Goal: Task Accomplishment & Management: Complete application form

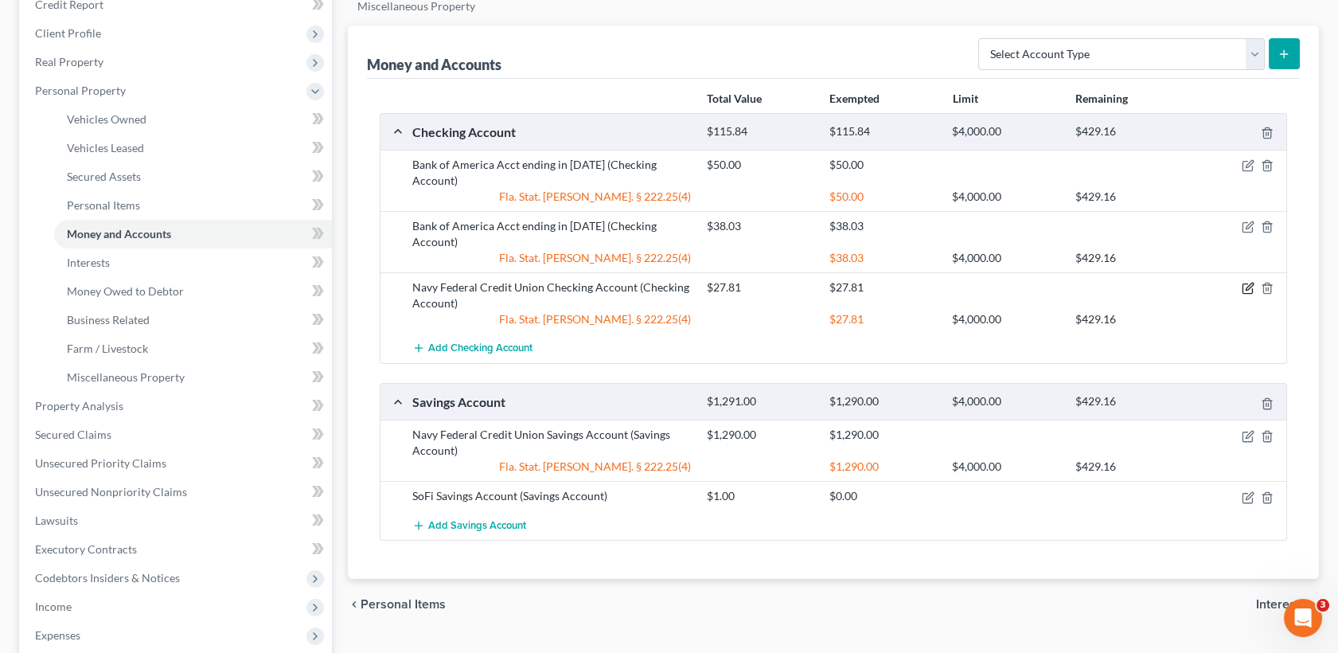
click at [1246, 282] on icon "button" at bounding box center [1248, 288] width 13 height 13
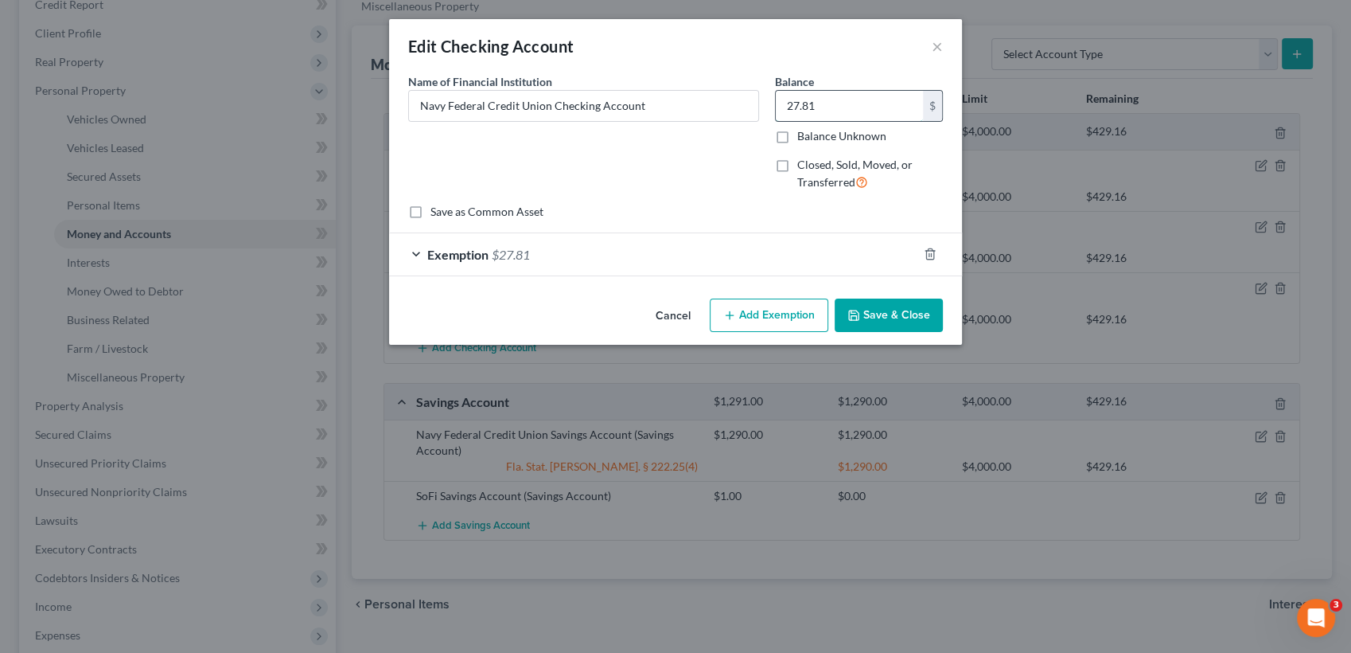
click at [821, 103] on input "27.81" at bounding box center [849, 106] width 147 height 30
type input "742.08"
click at [928, 251] on icon "button" at bounding box center [929, 254] width 7 height 10
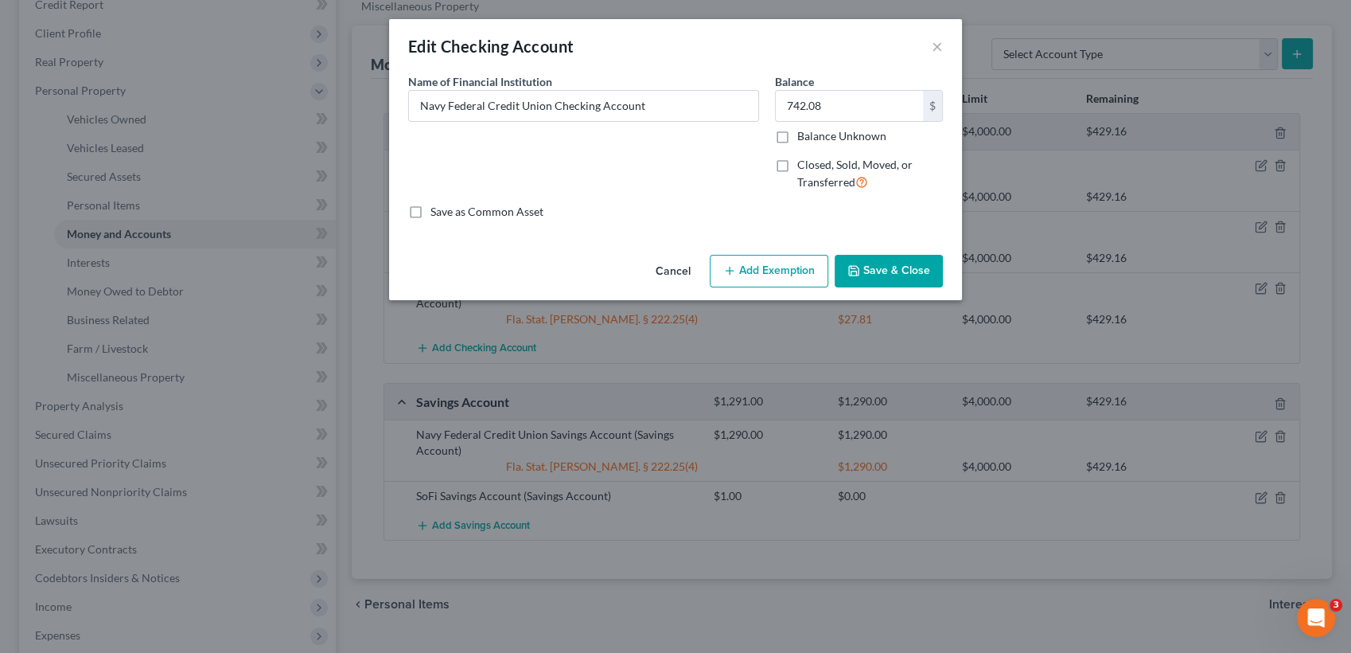
click at [914, 275] on button "Save & Close" at bounding box center [889, 271] width 108 height 33
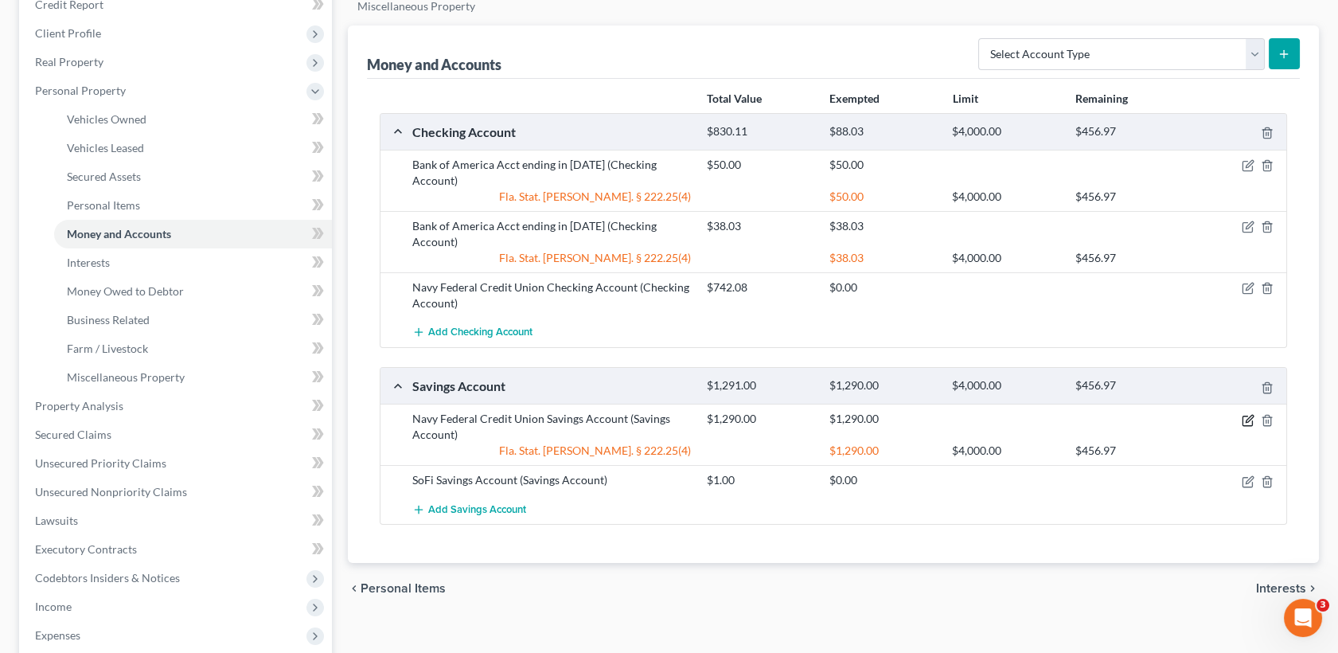
click at [1248, 414] on icon "button" at bounding box center [1248, 420] width 13 height 13
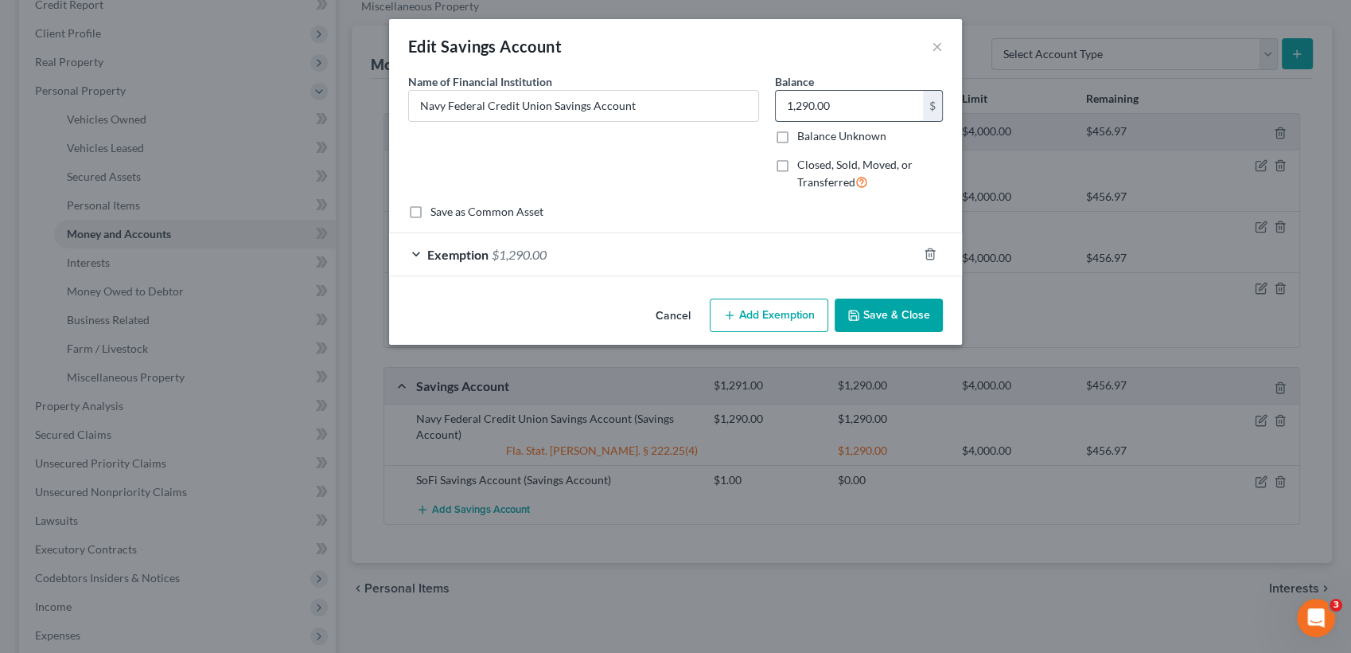
click at [870, 111] on input "1,290.00" at bounding box center [849, 106] width 147 height 30
type input "8,000.72"
click at [924, 253] on icon "button" at bounding box center [930, 254] width 13 height 13
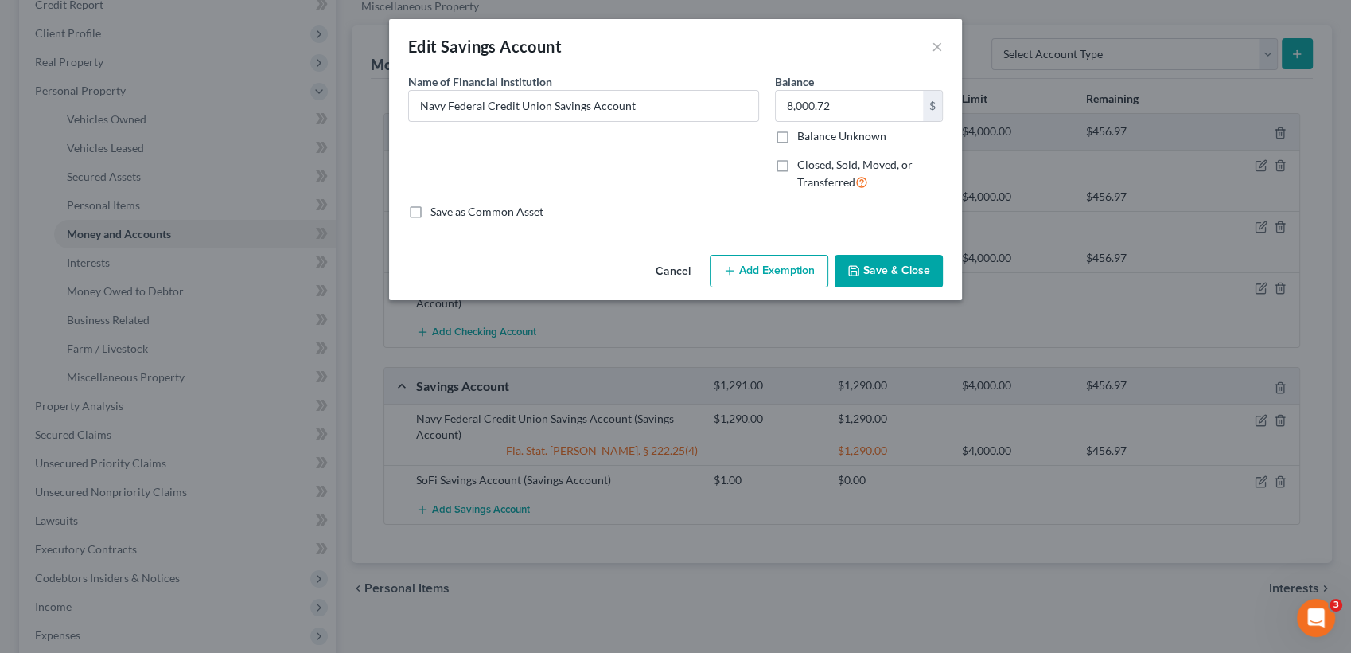
click at [914, 277] on button "Save & Close" at bounding box center [889, 271] width 108 height 33
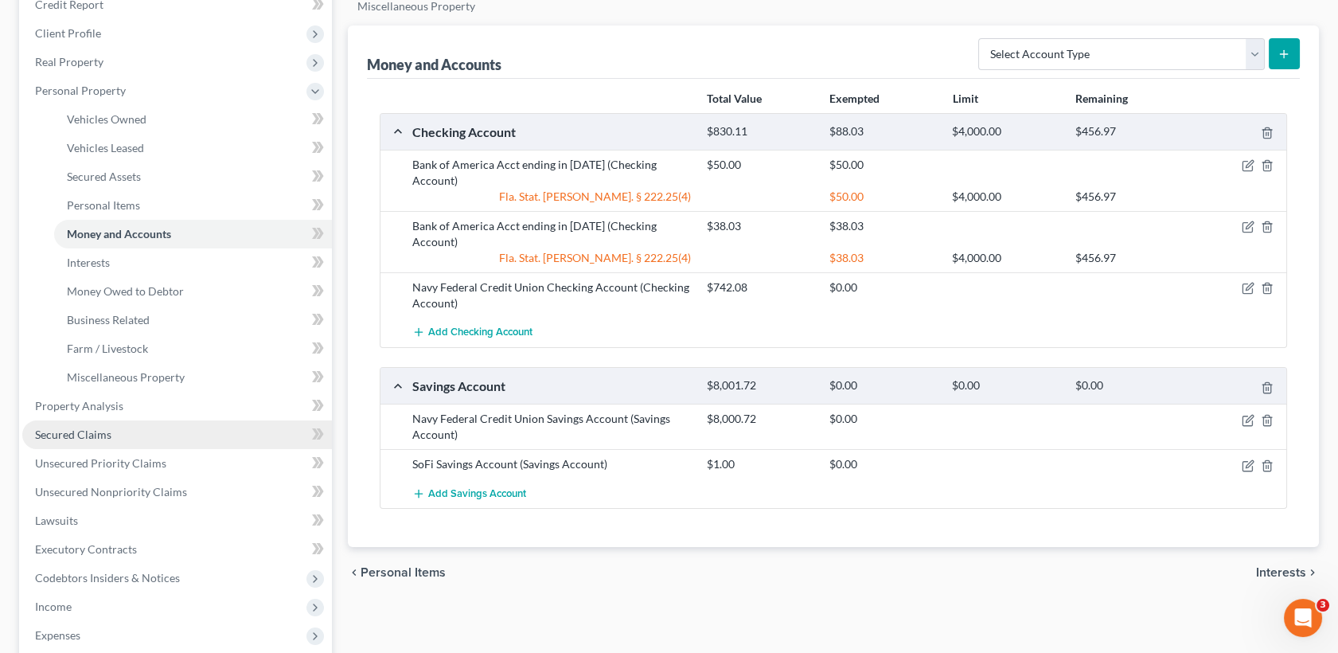
click at [151, 435] on link "Secured Claims" at bounding box center [177, 434] width 310 height 29
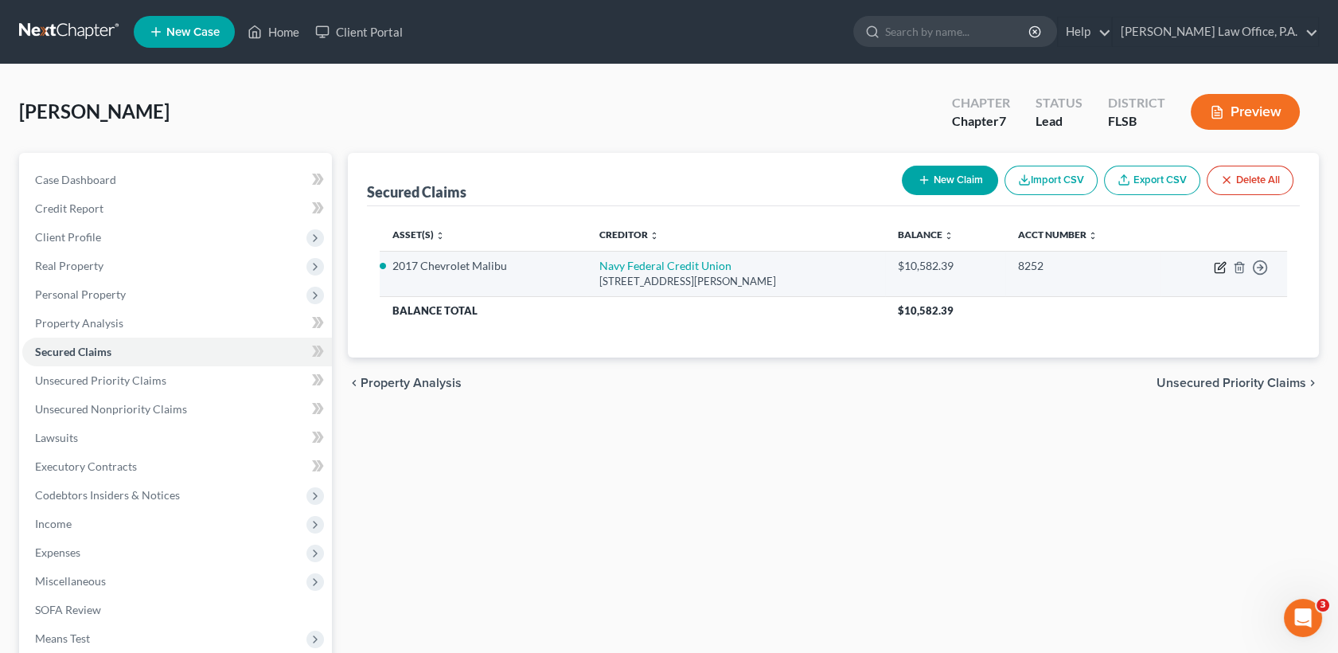
click at [1224, 264] on icon "button" at bounding box center [1220, 267] width 13 height 13
select select "48"
select select "2"
select select "0"
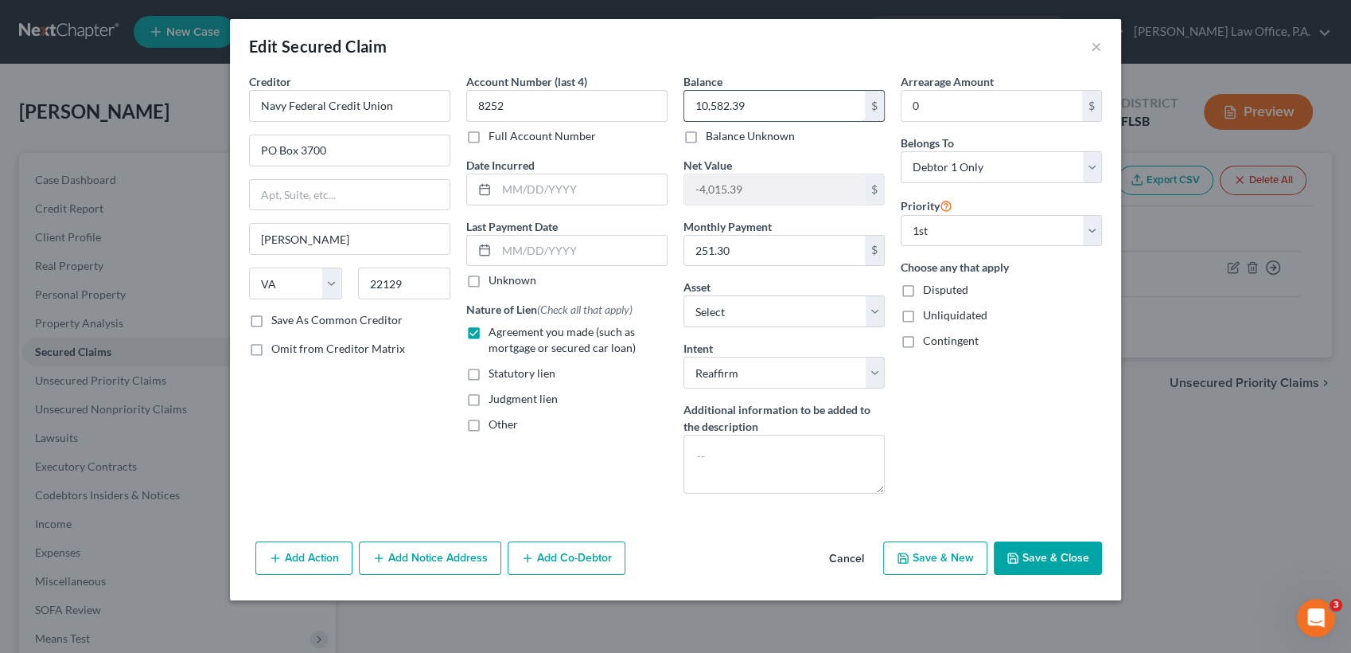
click at [793, 117] on input "10,582.39" at bounding box center [774, 106] width 181 height 30
type input "10,180.89"
click at [1070, 567] on button "Save & Close" at bounding box center [1048, 557] width 108 height 33
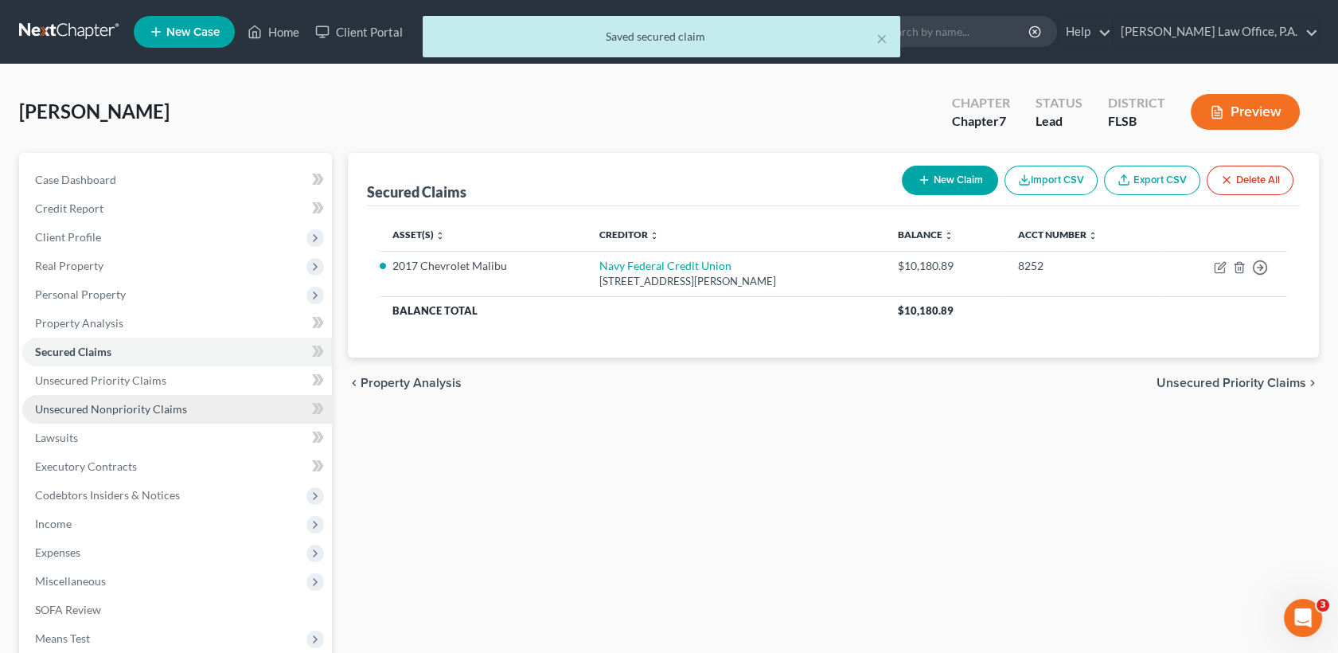
click at [146, 411] on span "Unsecured Nonpriority Claims" at bounding box center [111, 409] width 152 height 14
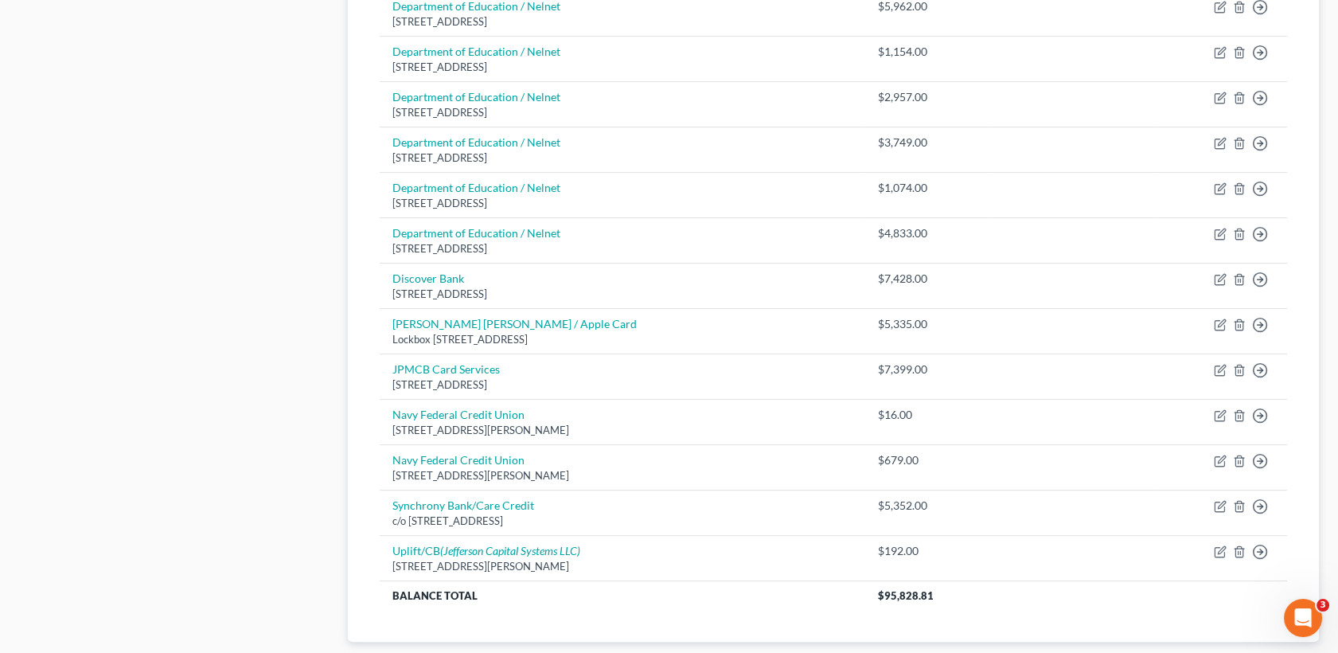
scroll to position [895, 0]
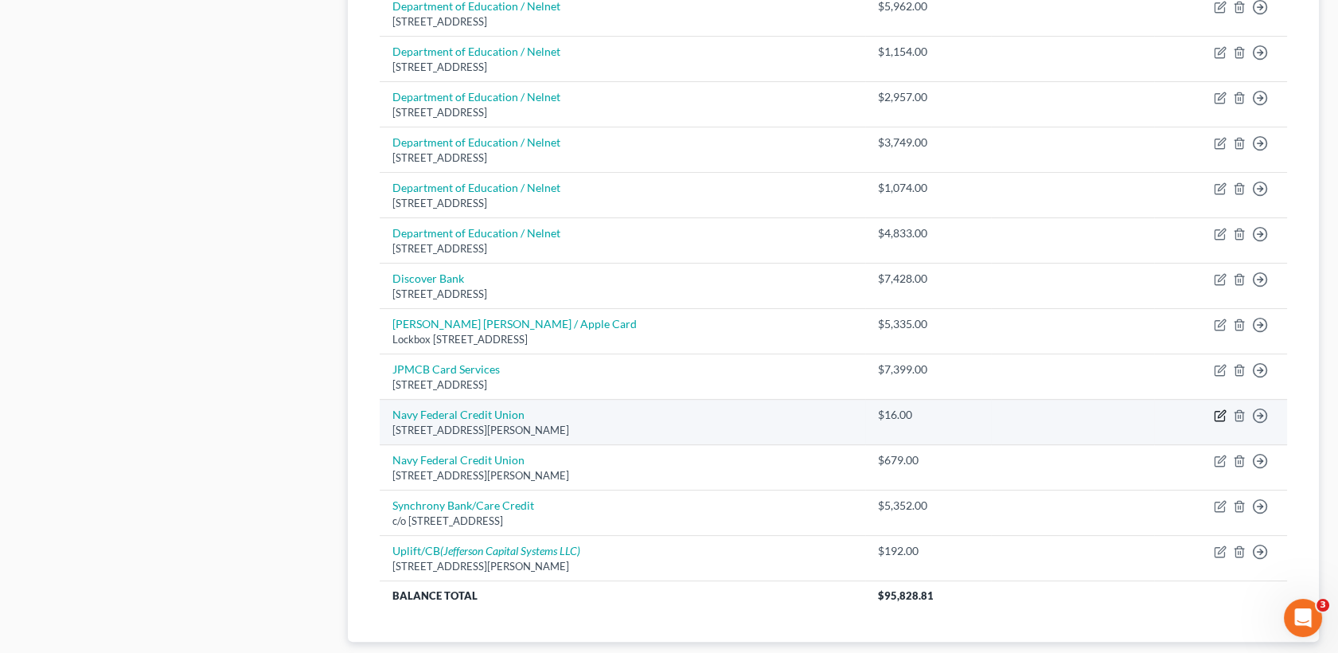
click at [1218, 415] on icon "button" at bounding box center [1220, 415] width 13 height 13
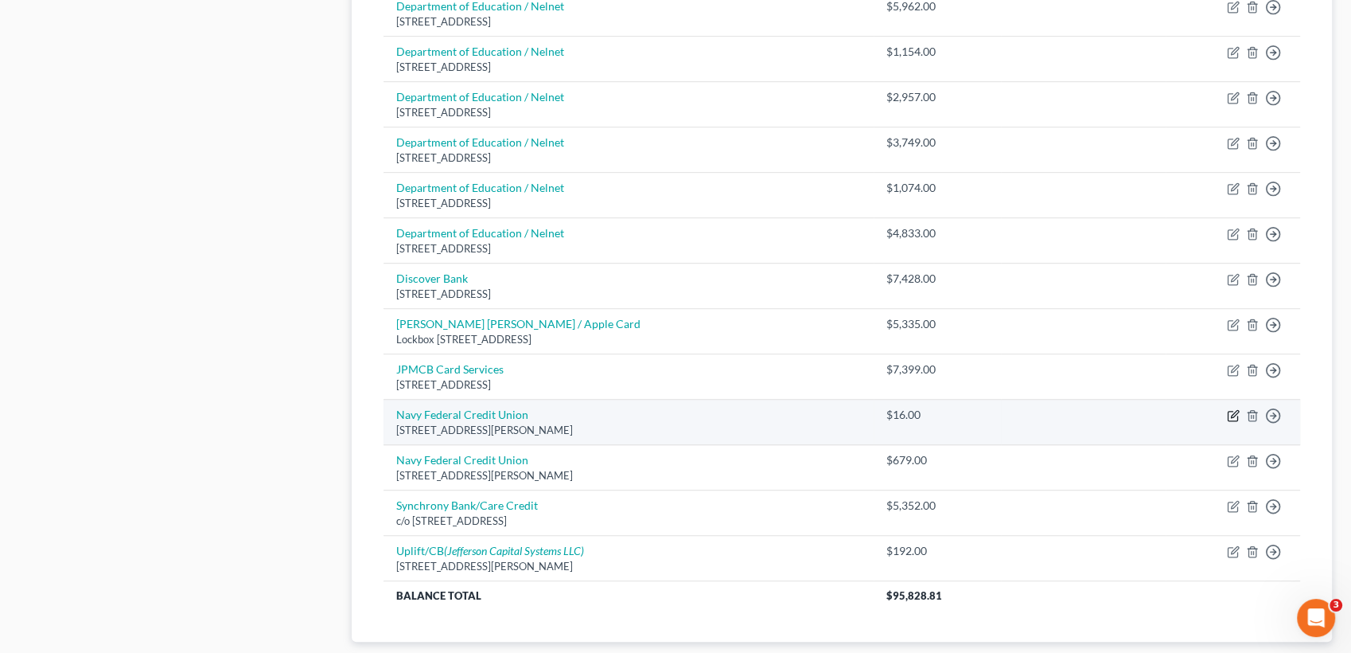
select select "48"
select select "10"
select select "0"
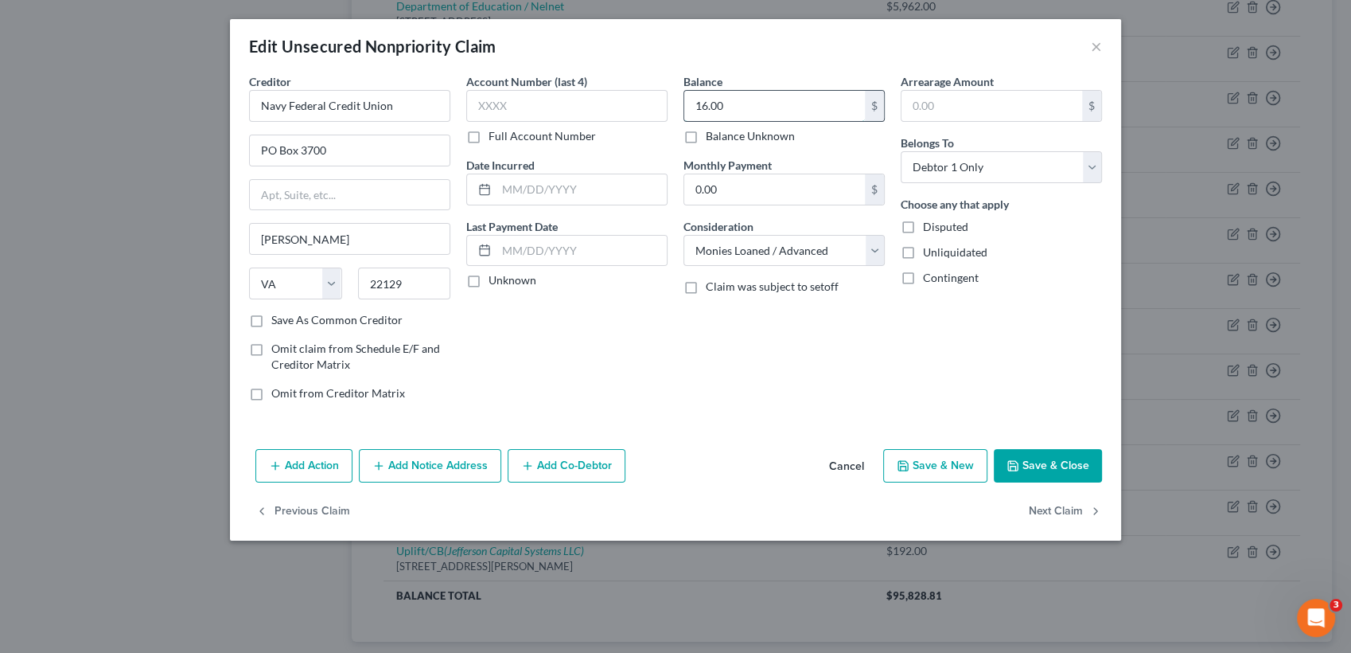
click at [788, 102] on input "16.00" at bounding box center [774, 106] width 181 height 30
type input "425.14"
click at [1071, 471] on button "Save & Close" at bounding box center [1048, 465] width 108 height 33
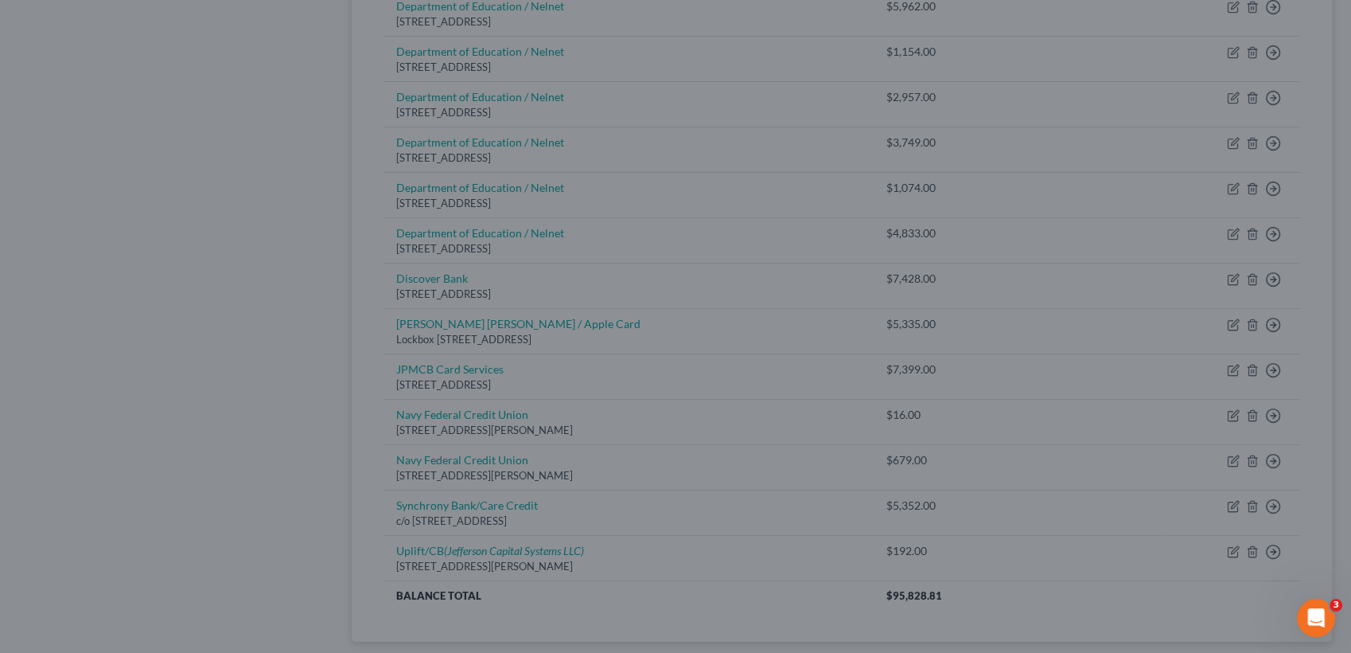
type input "0"
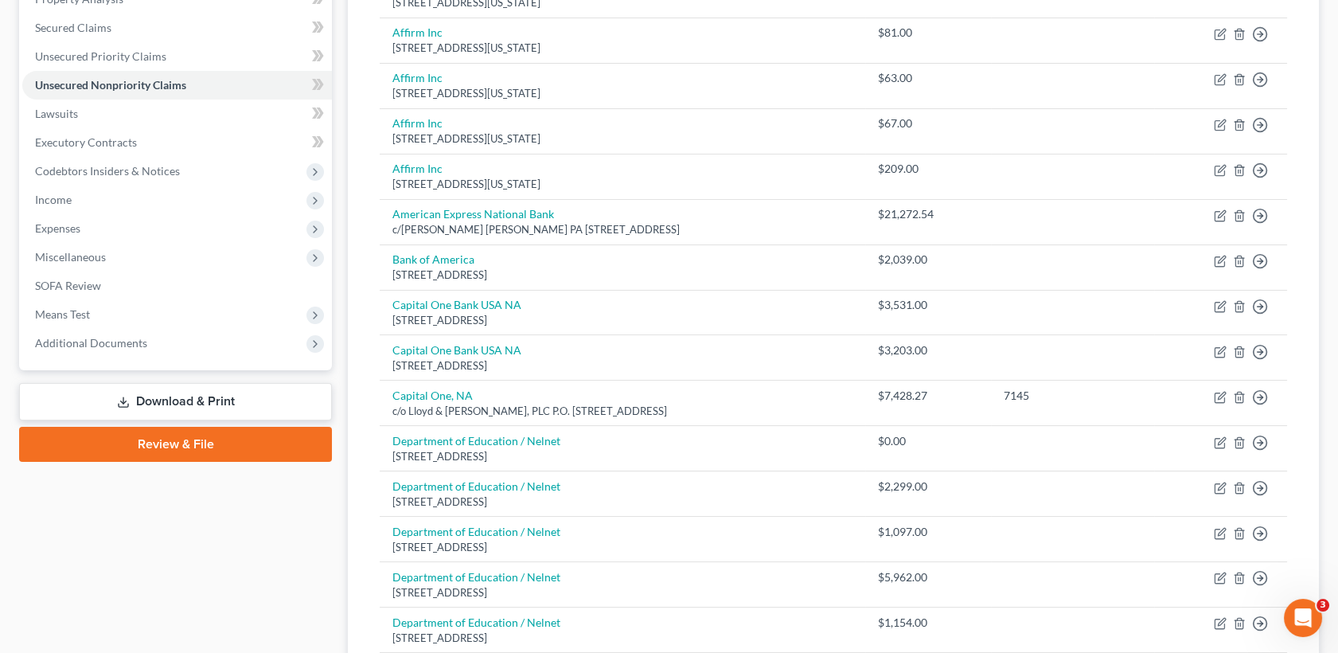
scroll to position [0, 0]
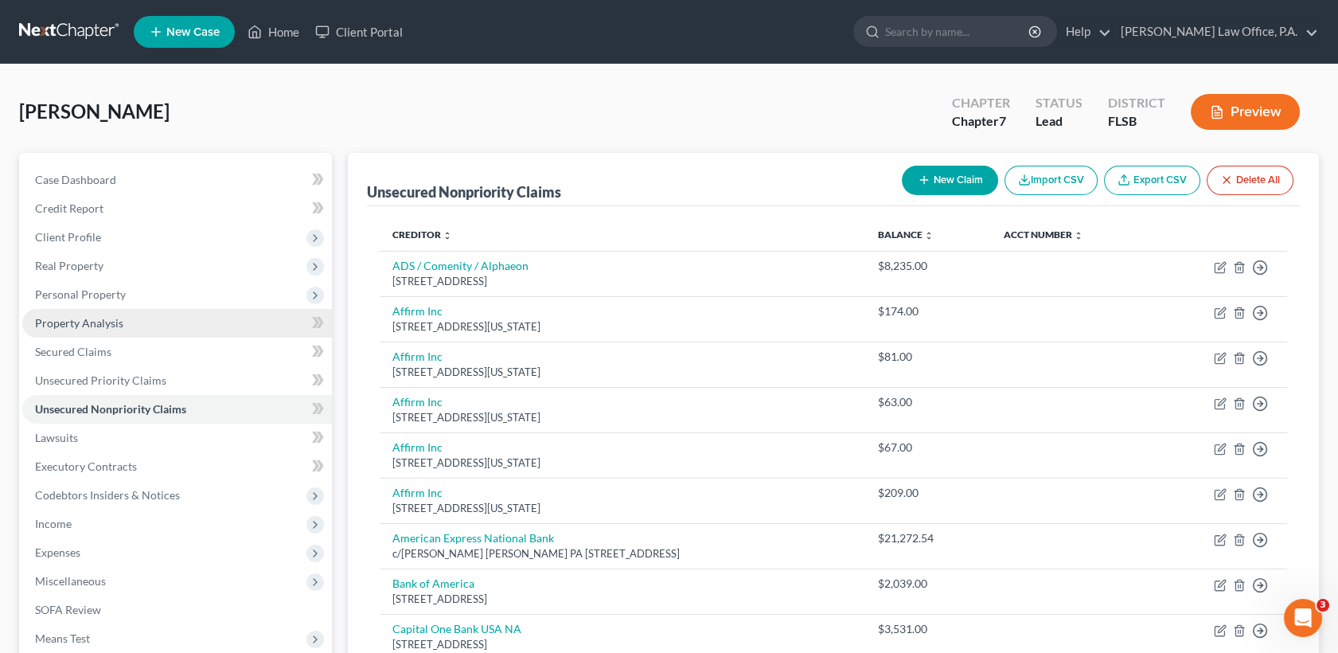
click at [138, 318] on link "Property Analysis" at bounding box center [177, 323] width 310 height 29
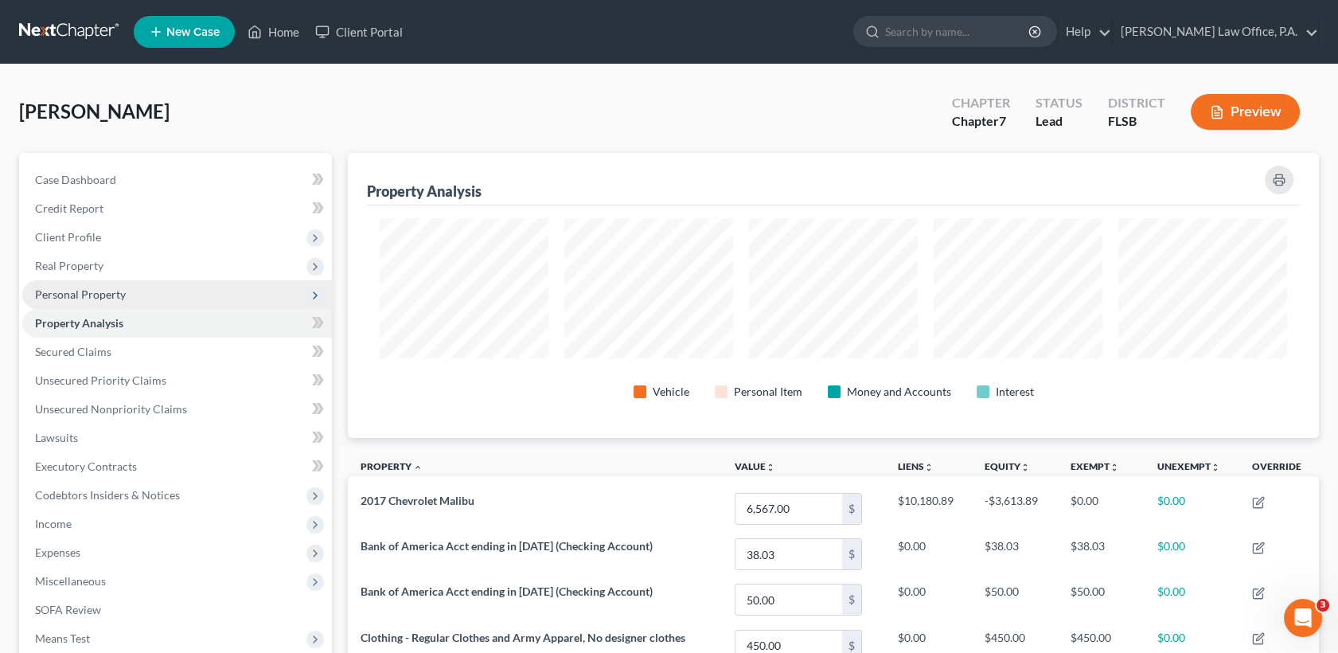
click at [99, 292] on span "Personal Property" at bounding box center [80, 294] width 91 height 14
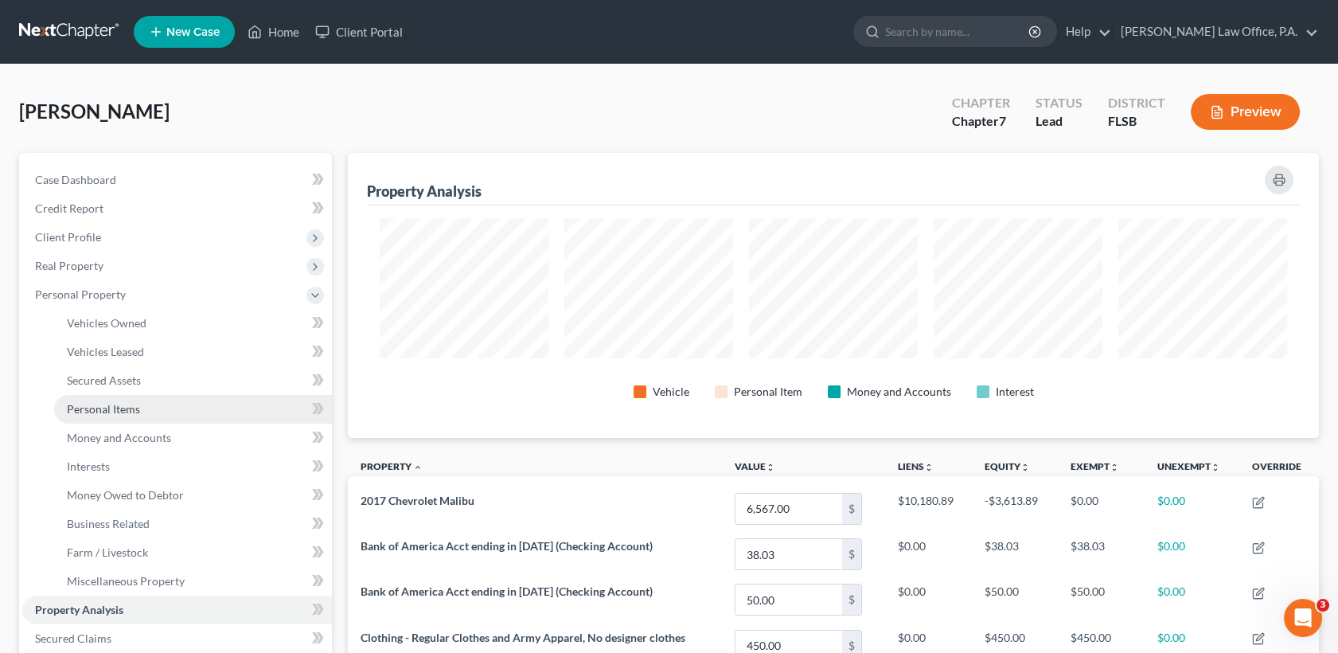
click at [139, 403] on link "Personal Items" at bounding box center [193, 409] width 278 height 29
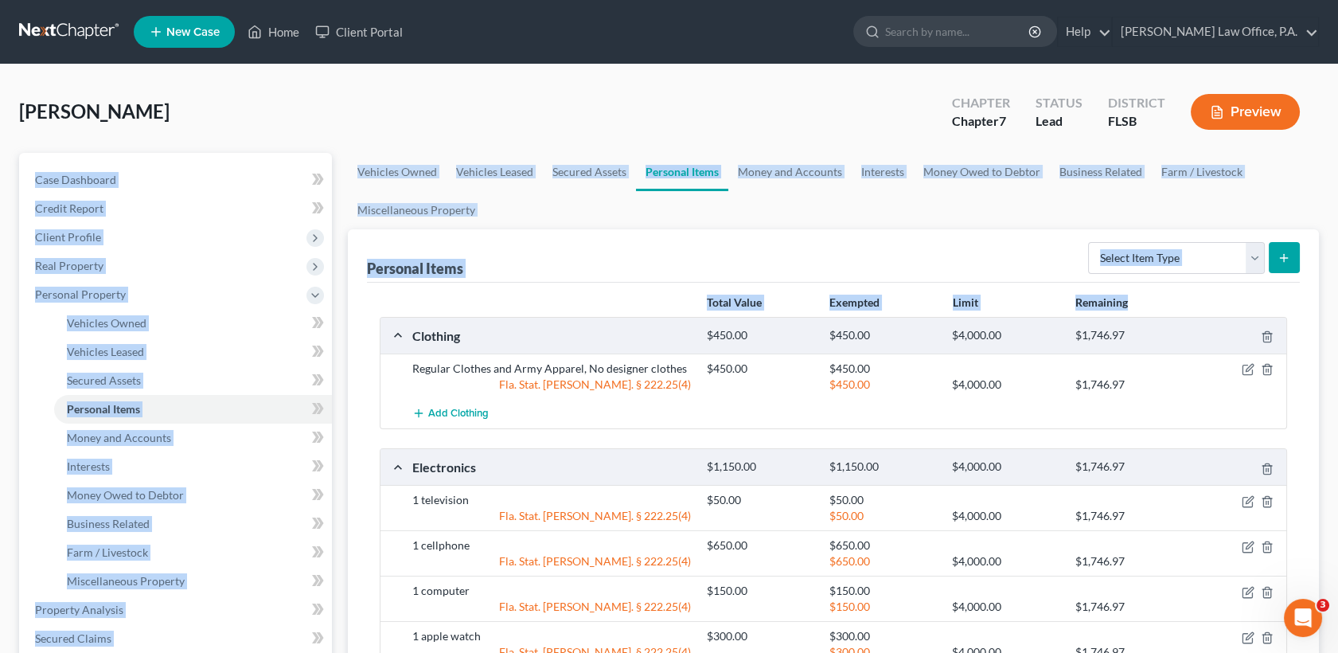
drag, startPoint x: 1338, startPoint y: 132, endPoint x: 1351, endPoint y: 292, distance: 160.5
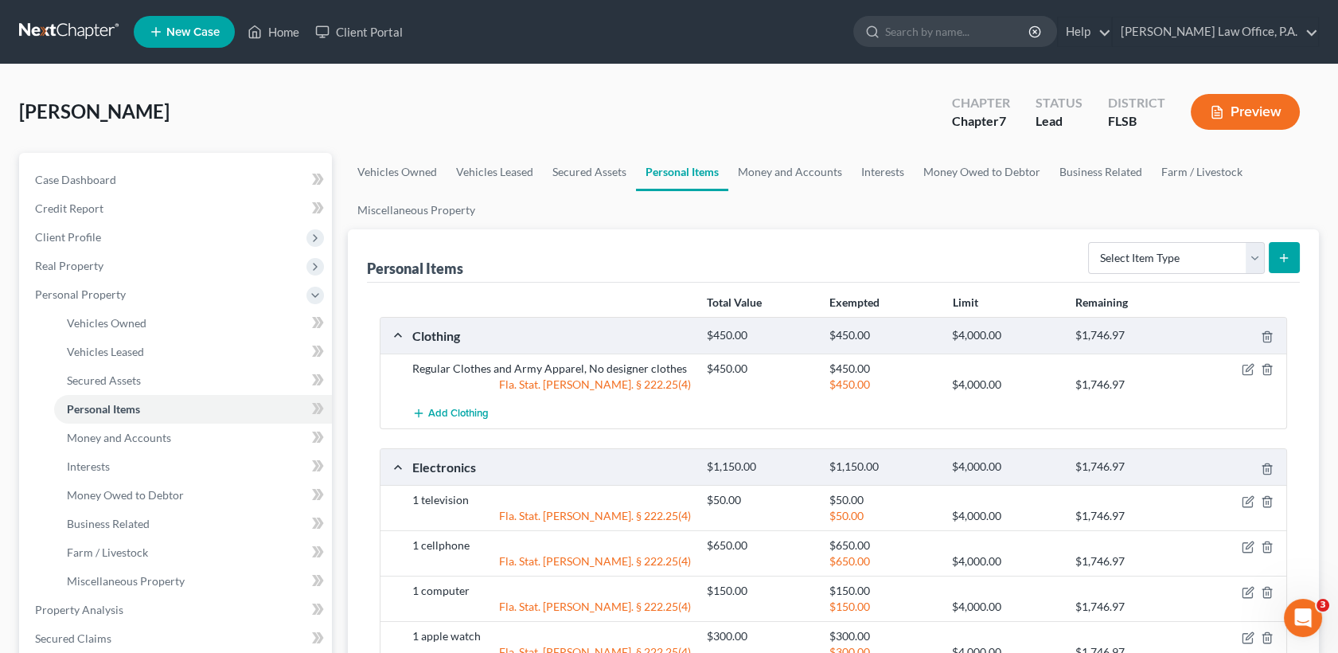
click at [744, 126] on div "[PERSON_NAME] Upgraded Chapter Chapter 7 Status Lead District FLSB Preview" at bounding box center [669, 118] width 1300 height 69
click at [770, 171] on link "Money and Accounts" at bounding box center [789, 172] width 123 height 38
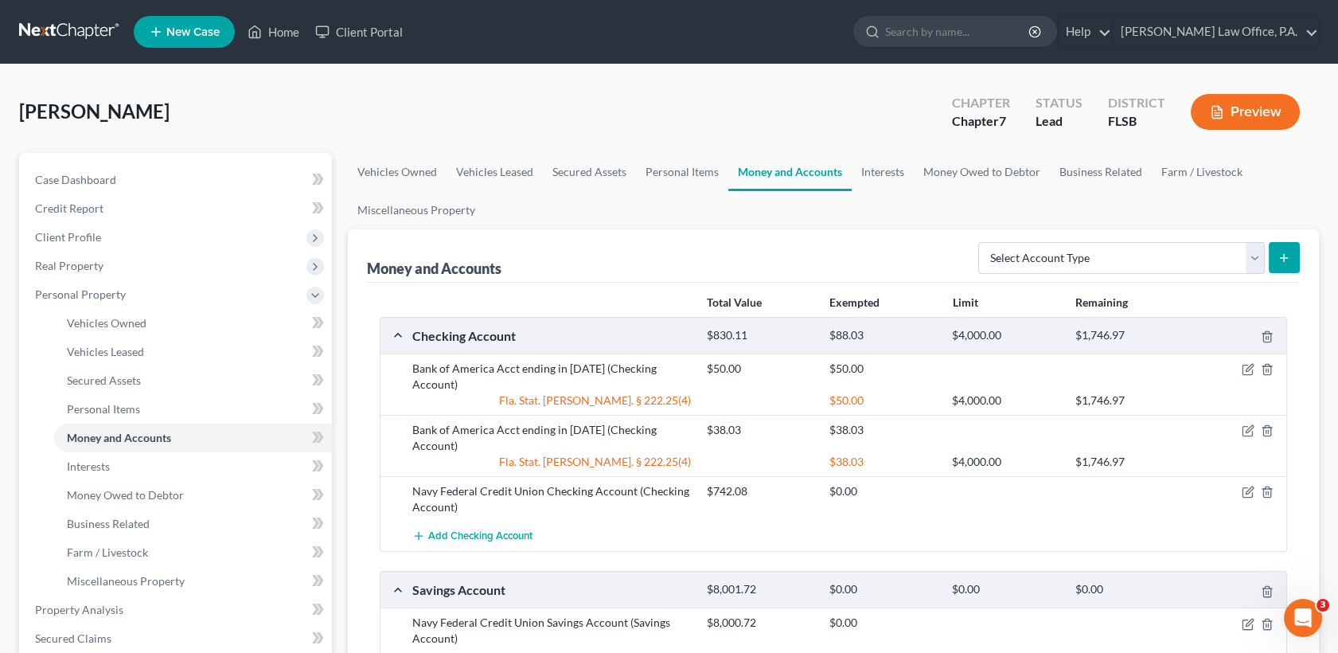
scroll to position [478, 0]
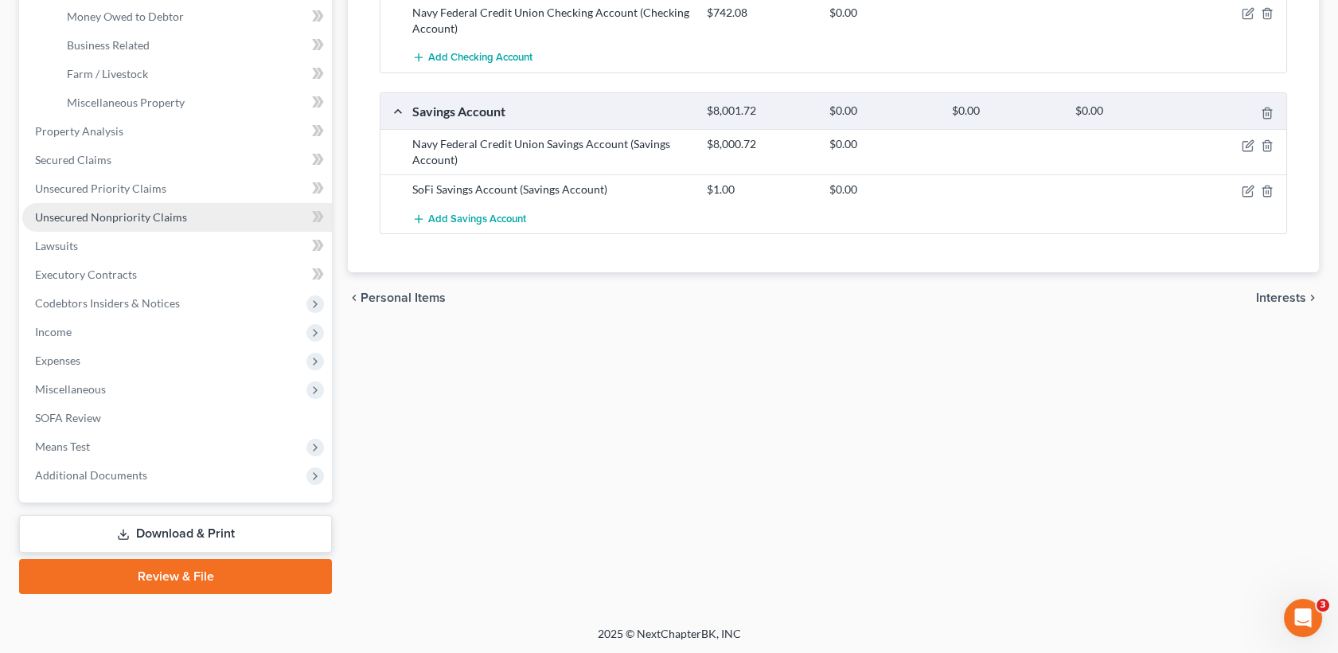
click at [174, 210] on span "Unsecured Nonpriority Claims" at bounding box center [111, 217] width 152 height 14
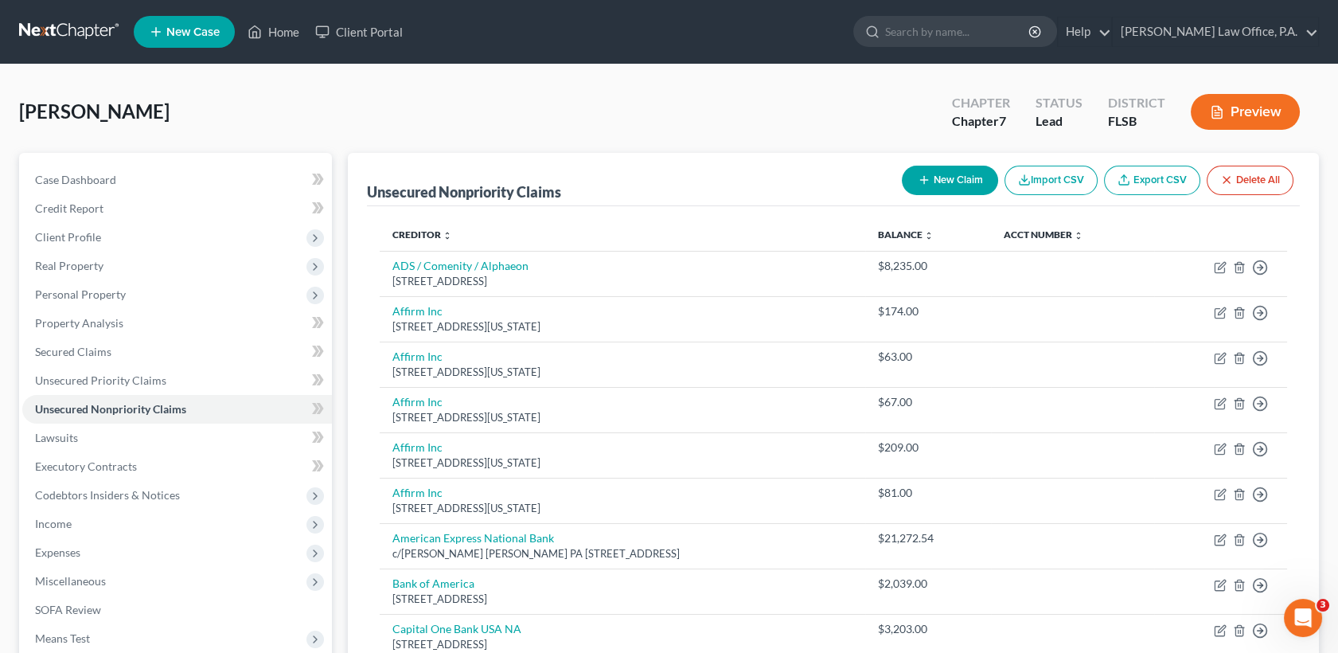
scroll to position [571, 0]
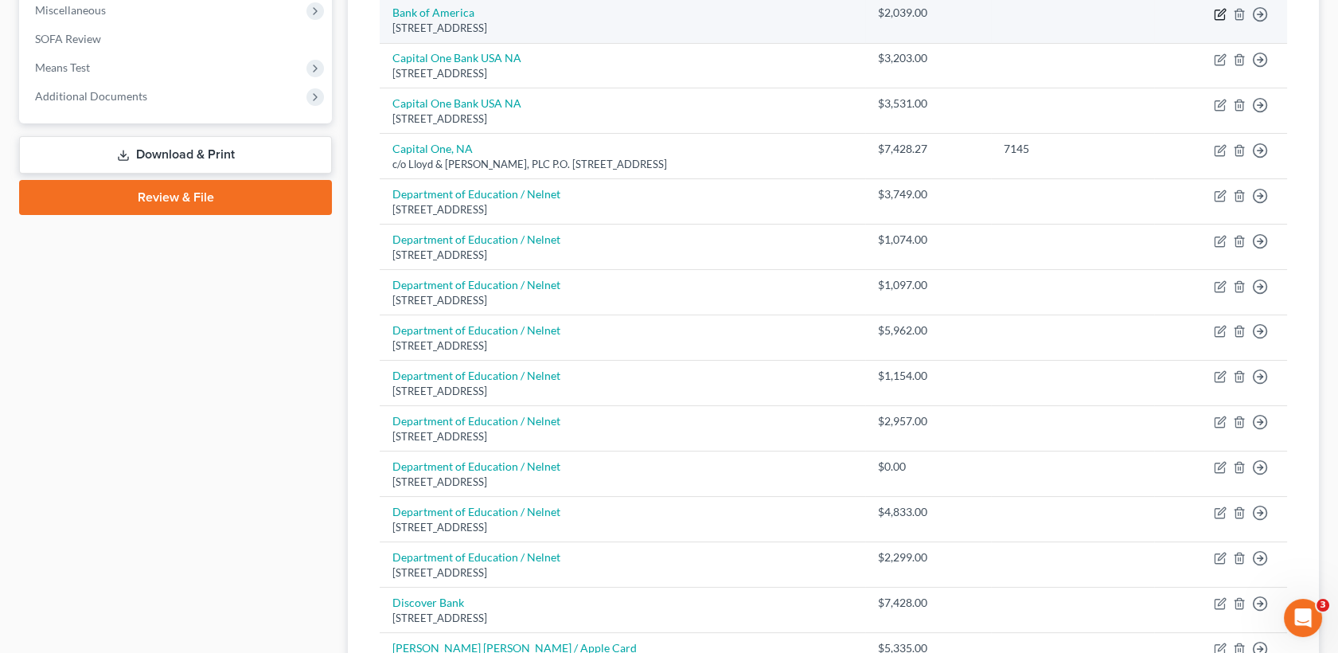
click at [1218, 11] on icon "button" at bounding box center [1220, 14] width 13 height 13
select select "45"
select select "2"
select select "0"
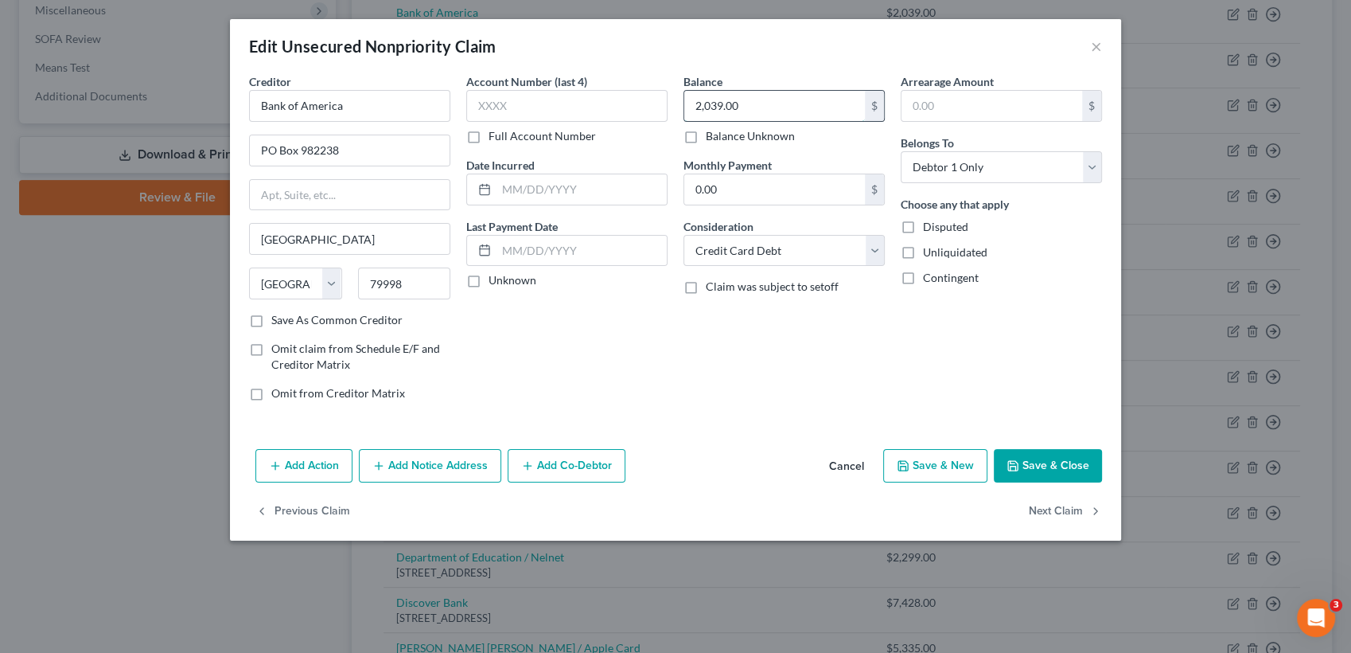
click at [770, 111] on input "2,039.00" at bounding box center [774, 106] width 181 height 30
type input "2,039.09"
click at [1054, 460] on button "Save & Close" at bounding box center [1048, 465] width 108 height 33
type input "0"
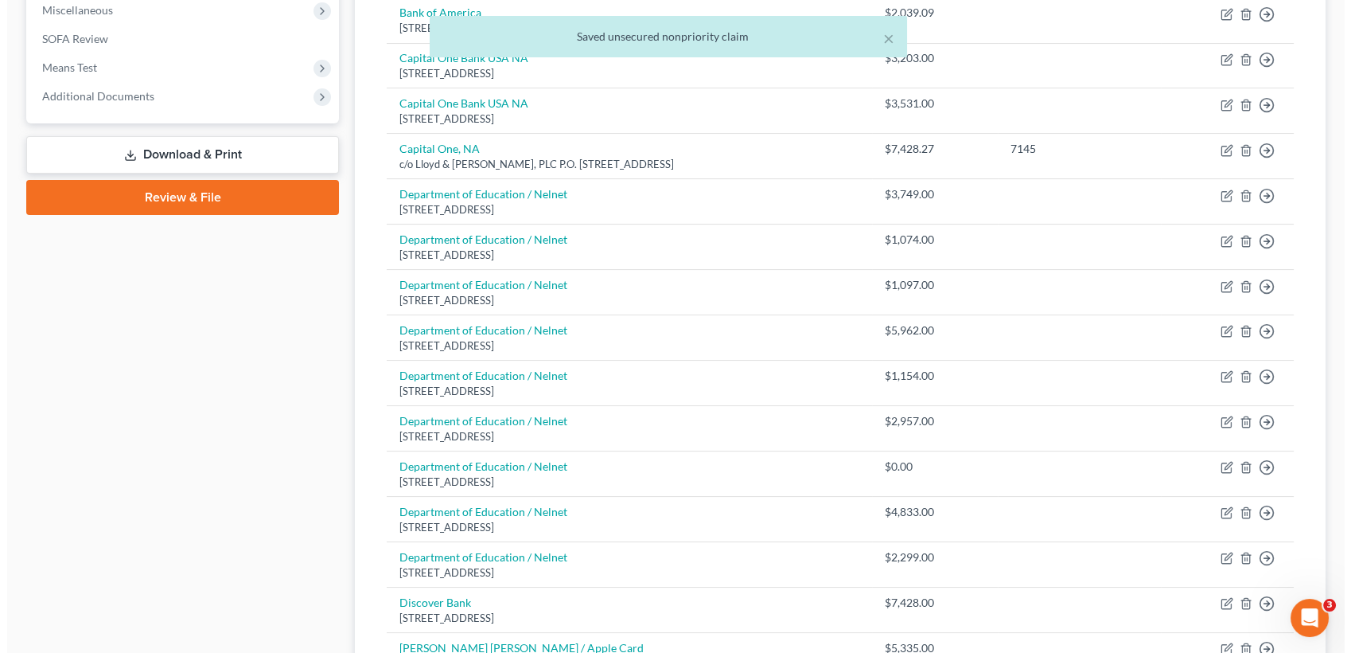
scroll to position [0, 0]
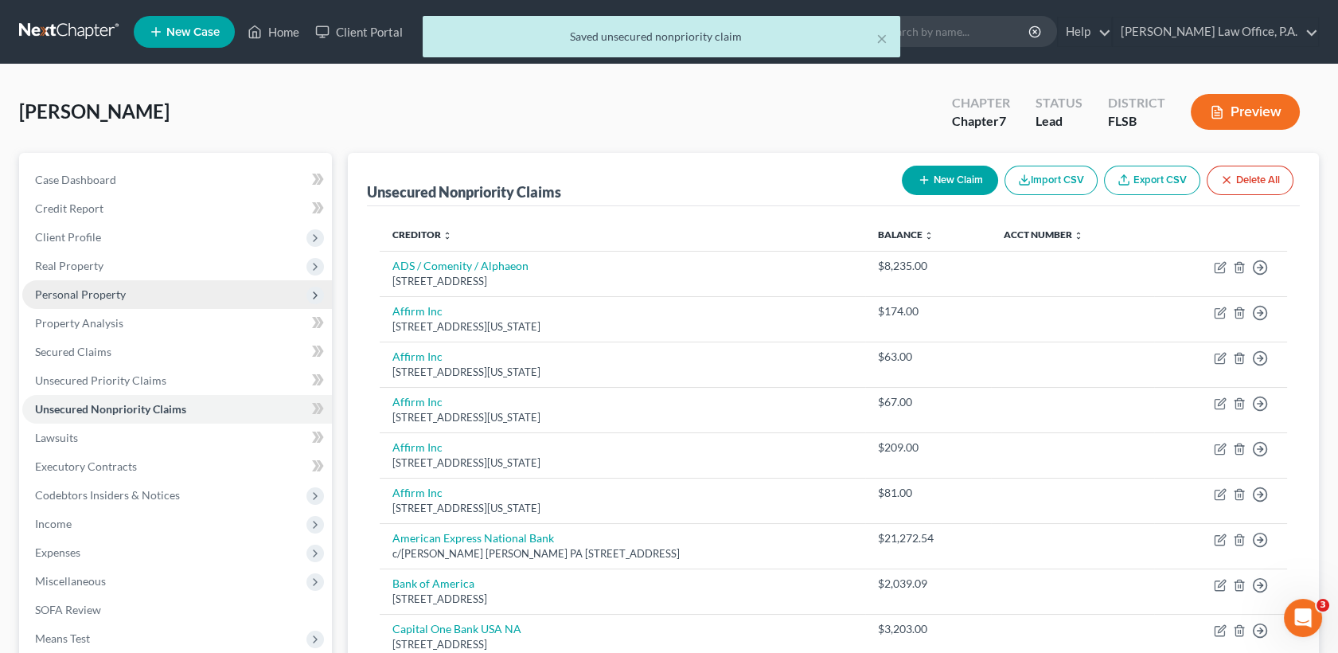
click at [115, 303] on span "Personal Property" at bounding box center [177, 294] width 310 height 29
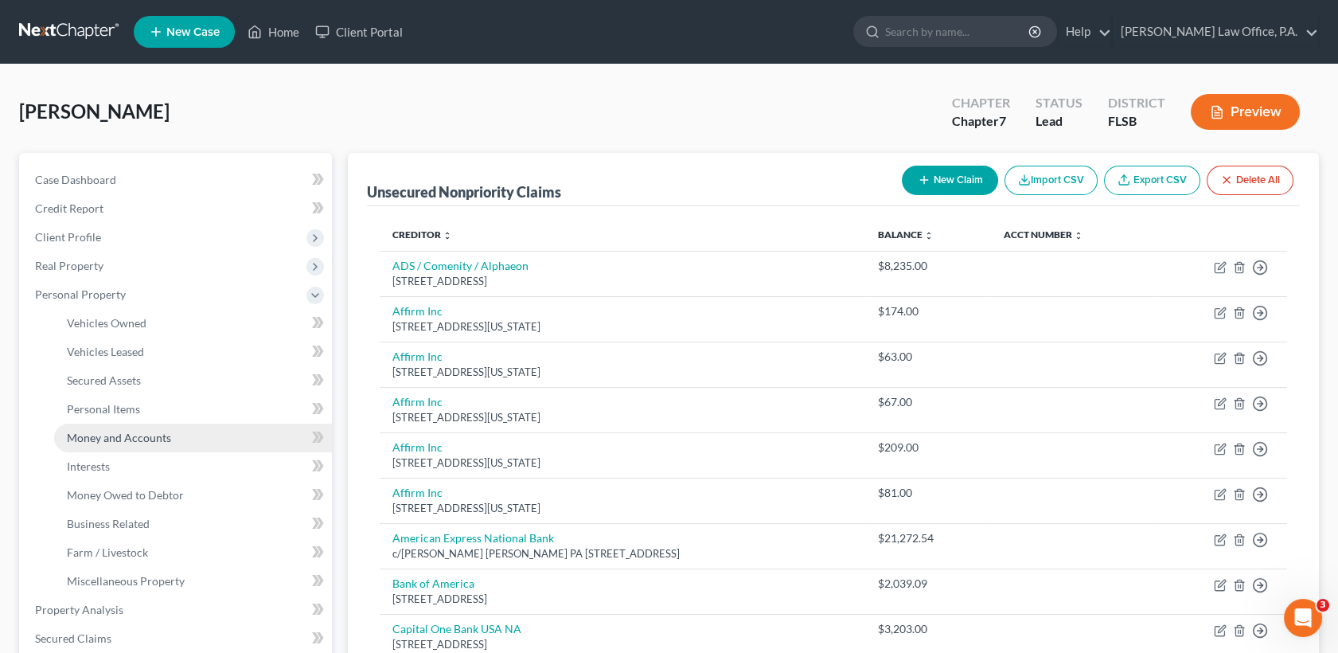
click at [140, 431] on span "Money and Accounts" at bounding box center [119, 438] width 104 height 14
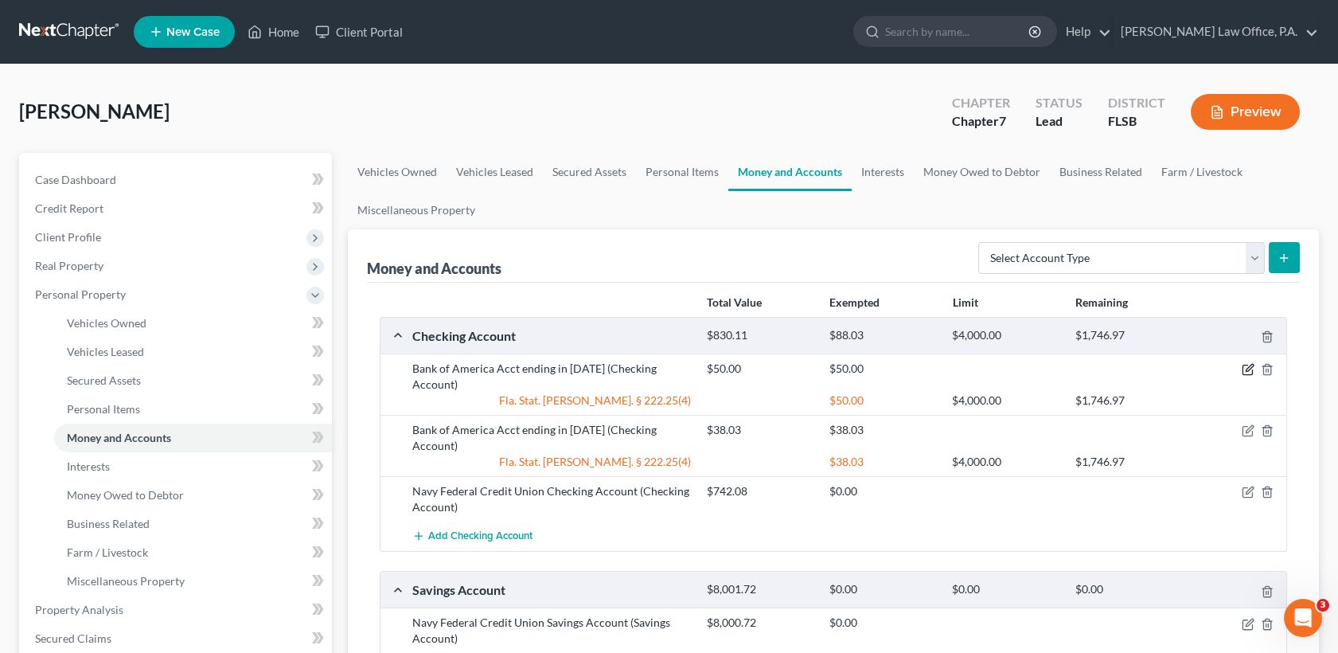
click at [1250, 366] on icon "button" at bounding box center [1248, 369] width 13 height 13
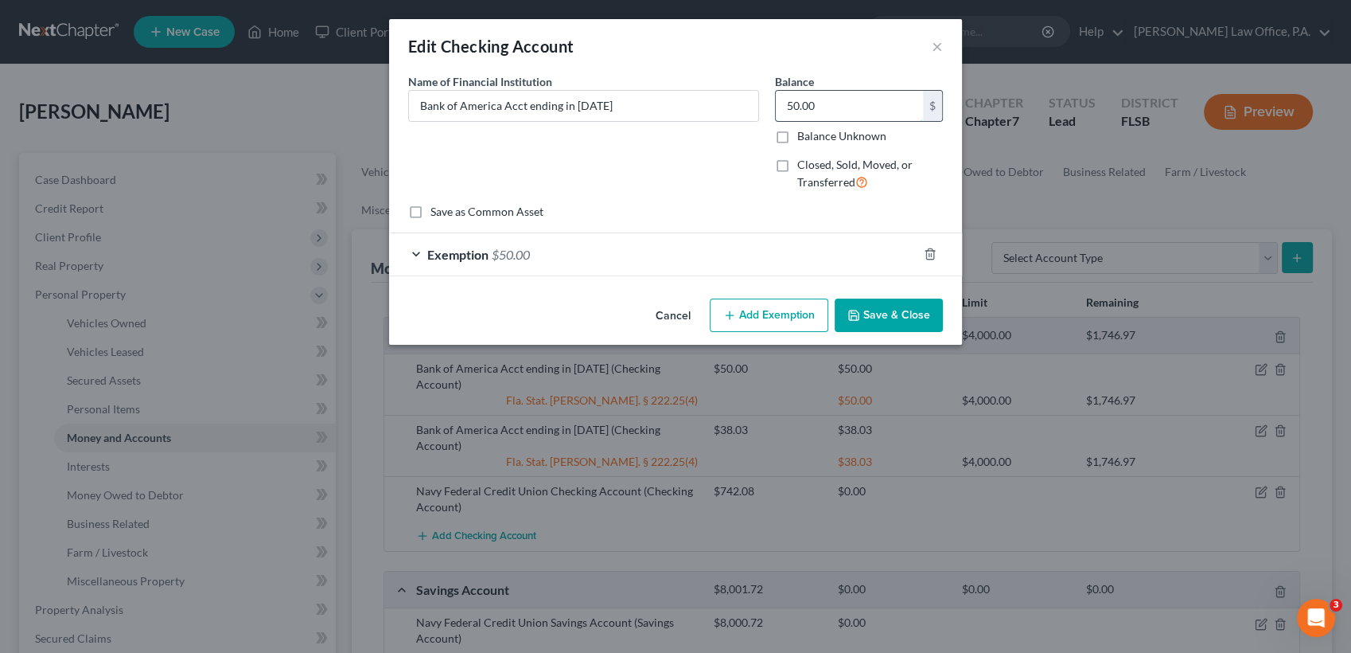
click at [828, 100] on input "50.00" at bounding box center [849, 106] width 147 height 30
type input "29"
click at [818, 254] on div "Exemption $50.00" at bounding box center [653, 254] width 528 height 42
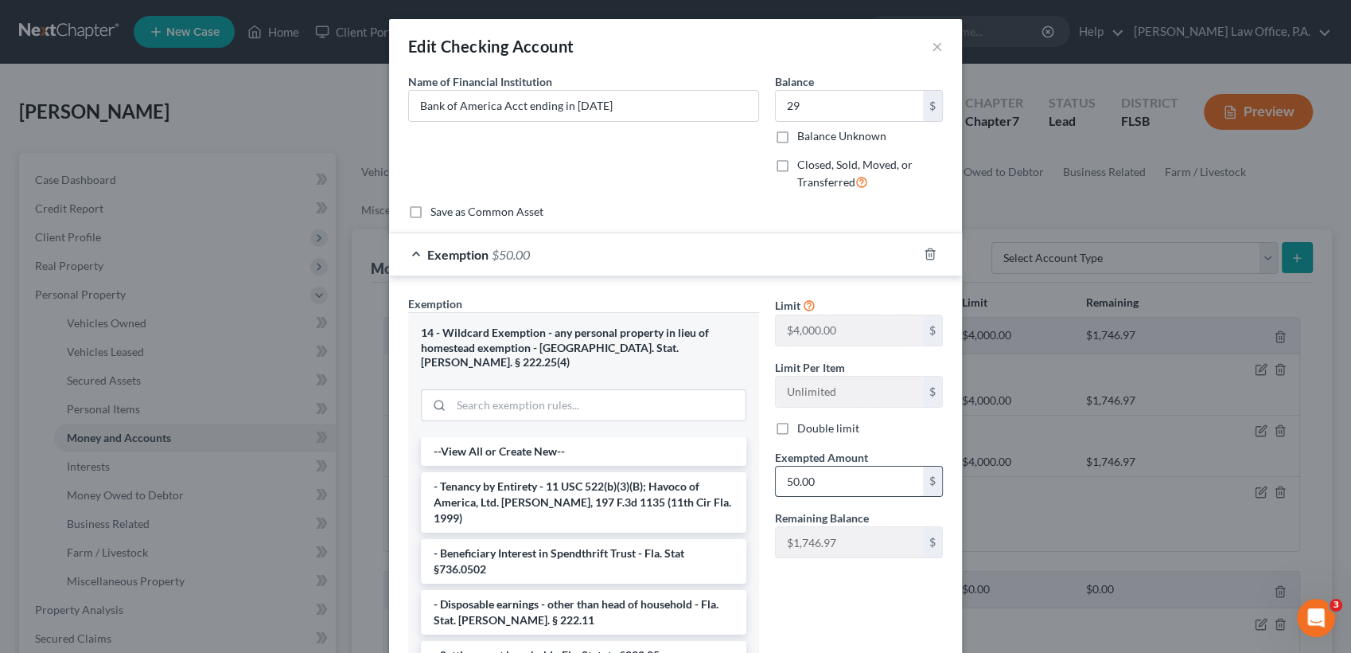
click at [835, 486] on input "50.00" at bounding box center [849, 481] width 147 height 30
type input "29"
click at [774, 589] on div "Limit $4,000.00 $ Limit Per Item Unlimited $ Double limit Exempted Amount * 29 …" at bounding box center [859, 499] width 184 height 409
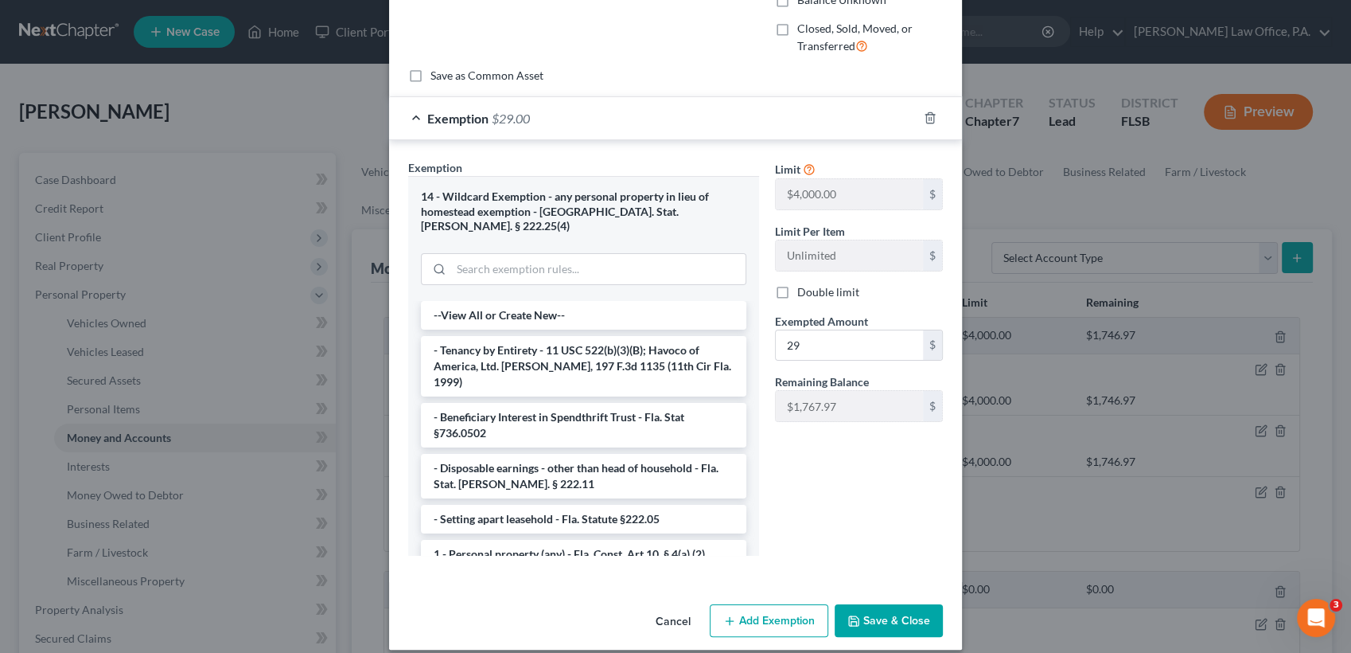
click at [887, 612] on button "Save & Close" at bounding box center [889, 620] width 108 height 33
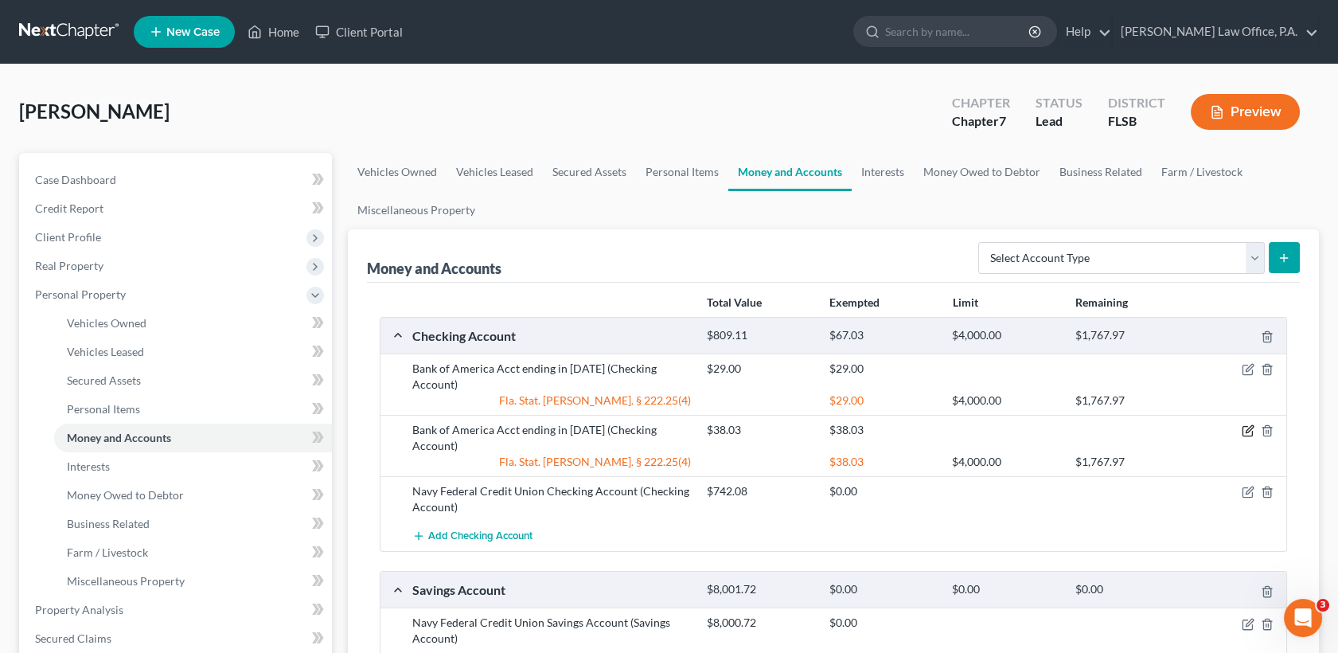
click at [1245, 424] on icon "button" at bounding box center [1248, 430] width 13 height 13
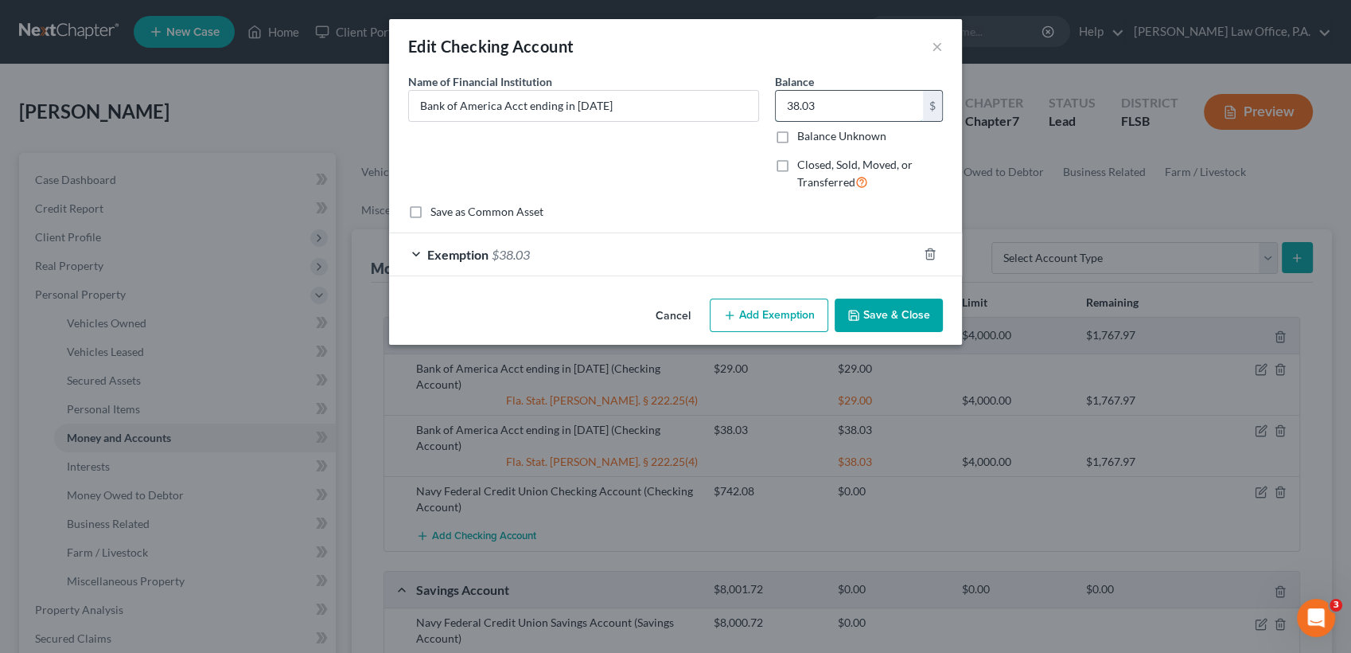
click at [844, 111] on input "38.03" at bounding box center [849, 106] width 147 height 30
type input "120"
click at [774, 245] on div "Exemption $38.03" at bounding box center [653, 254] width 528 height 42
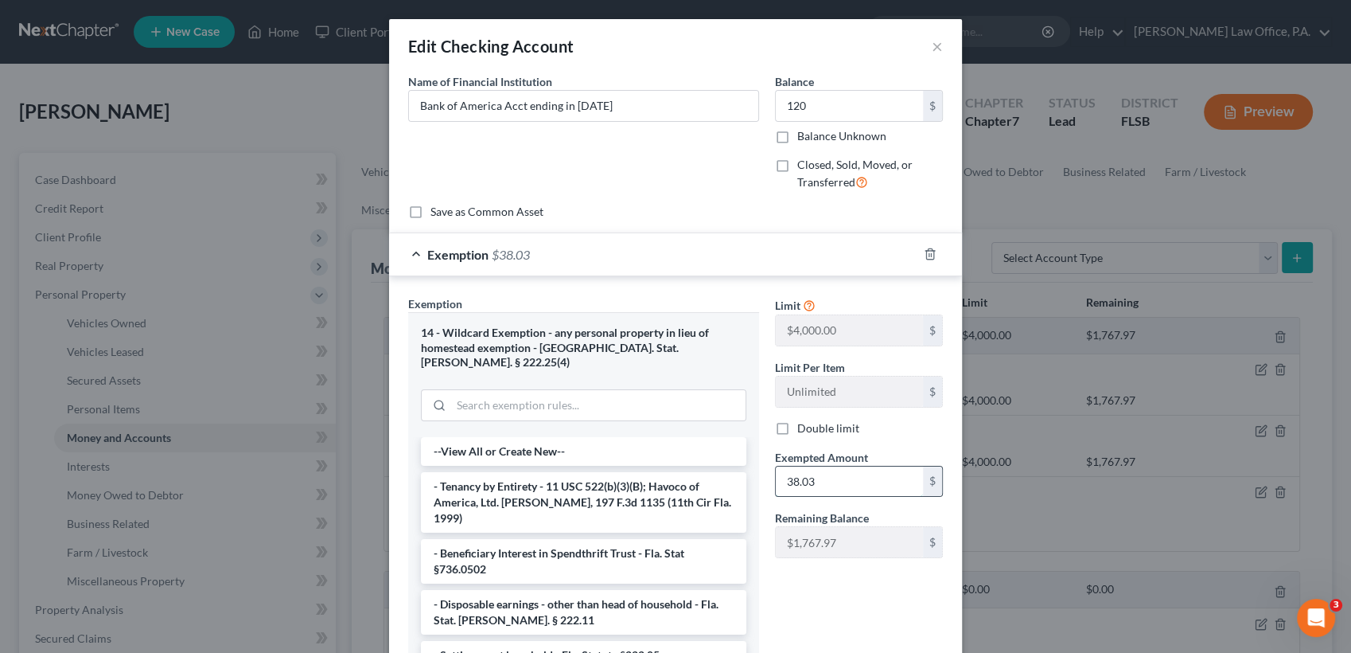
click at [836, 486] on input "38.03" at bounding box center [849, 481] width 147 height 30
type input "120"
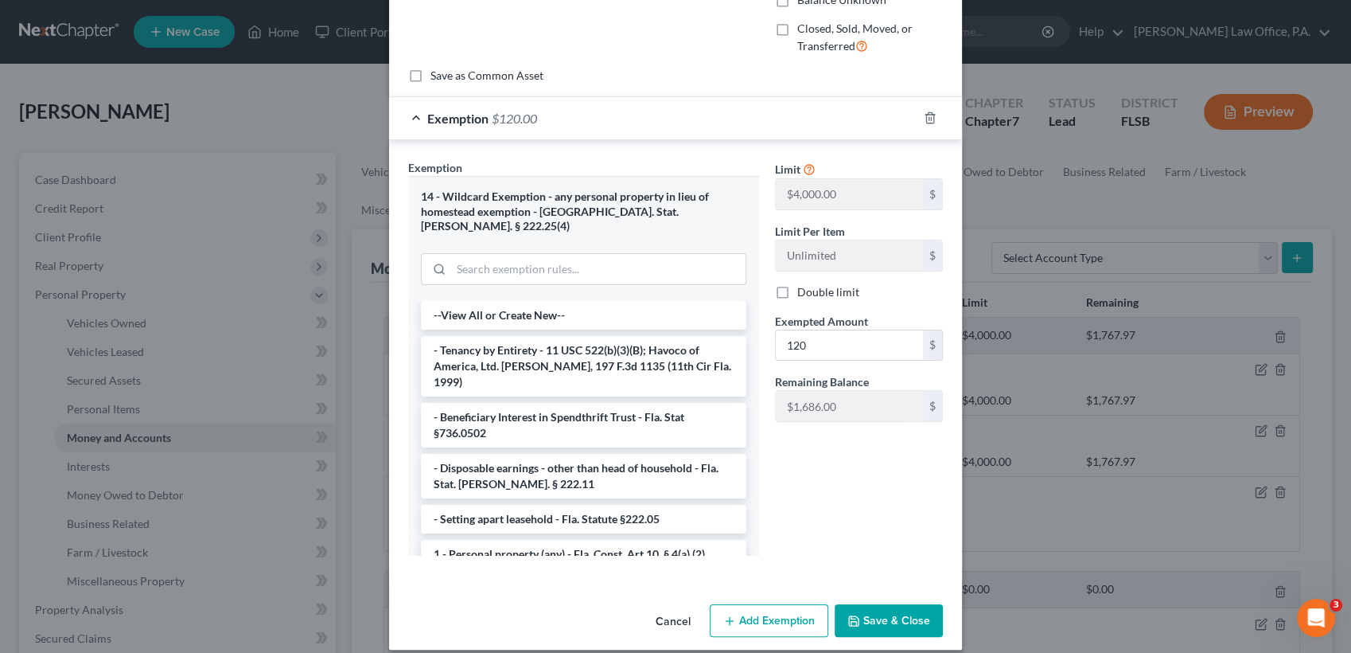
click at [877, 604] on button "Save & Close" at bounding box center [889, 620] width 108 height 33
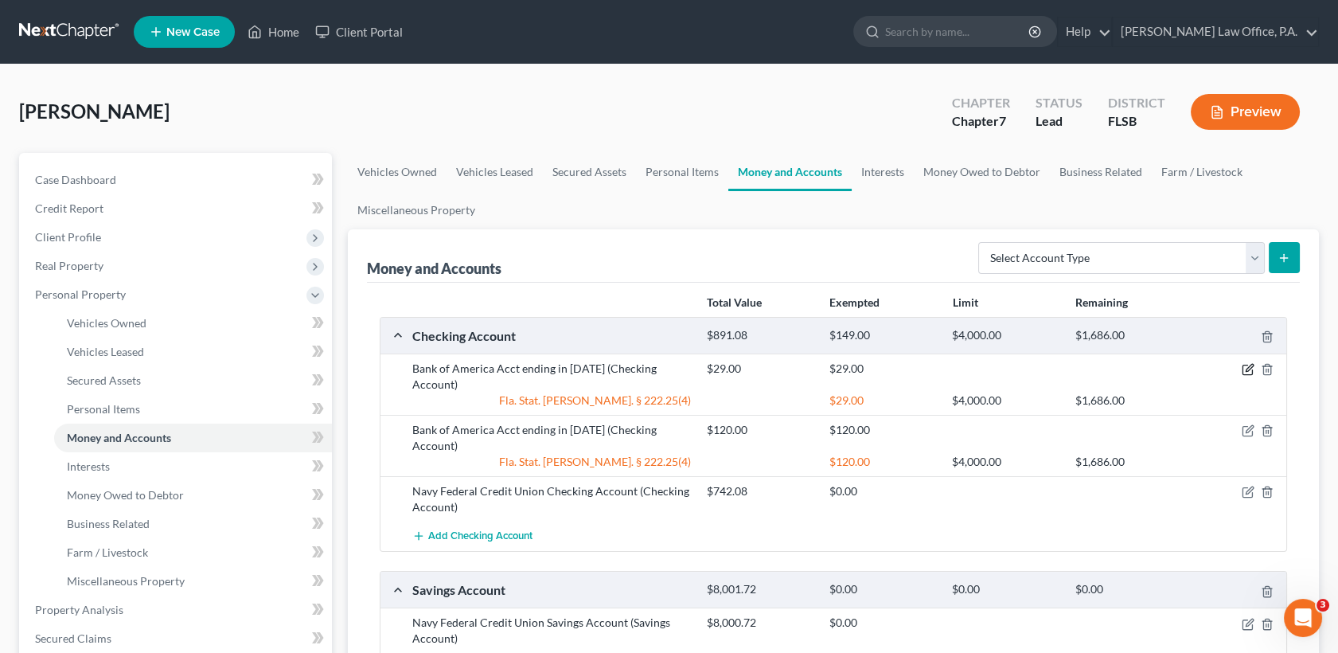
click at [1252, 370] on icon "button" at bounding box center [1247, 370] width 10 height 10
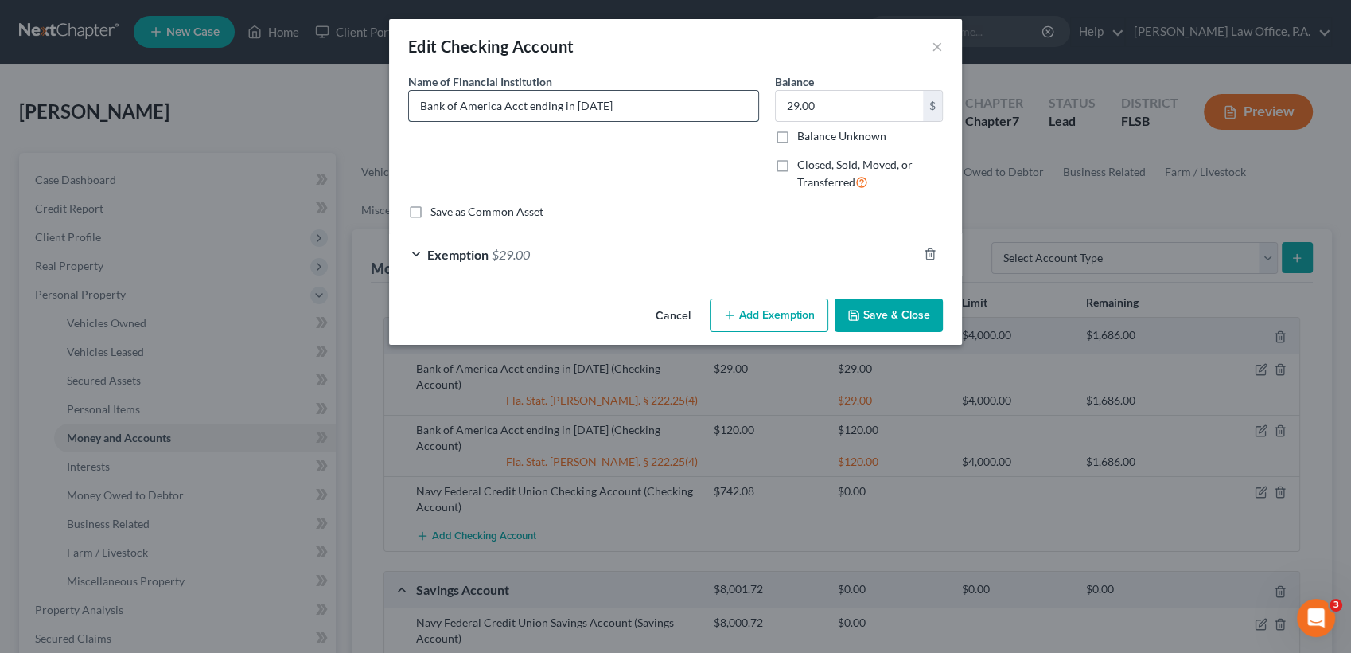
click at [614, 107] on input "Bank of America Acct ending in [DATE]" at bounding box center [583, 106] width 349 height 30
type input "Bank of America Acct 1"
click at [898, 314] on button "Save & Close" at bounding box center [889, 314] width 108 height 33
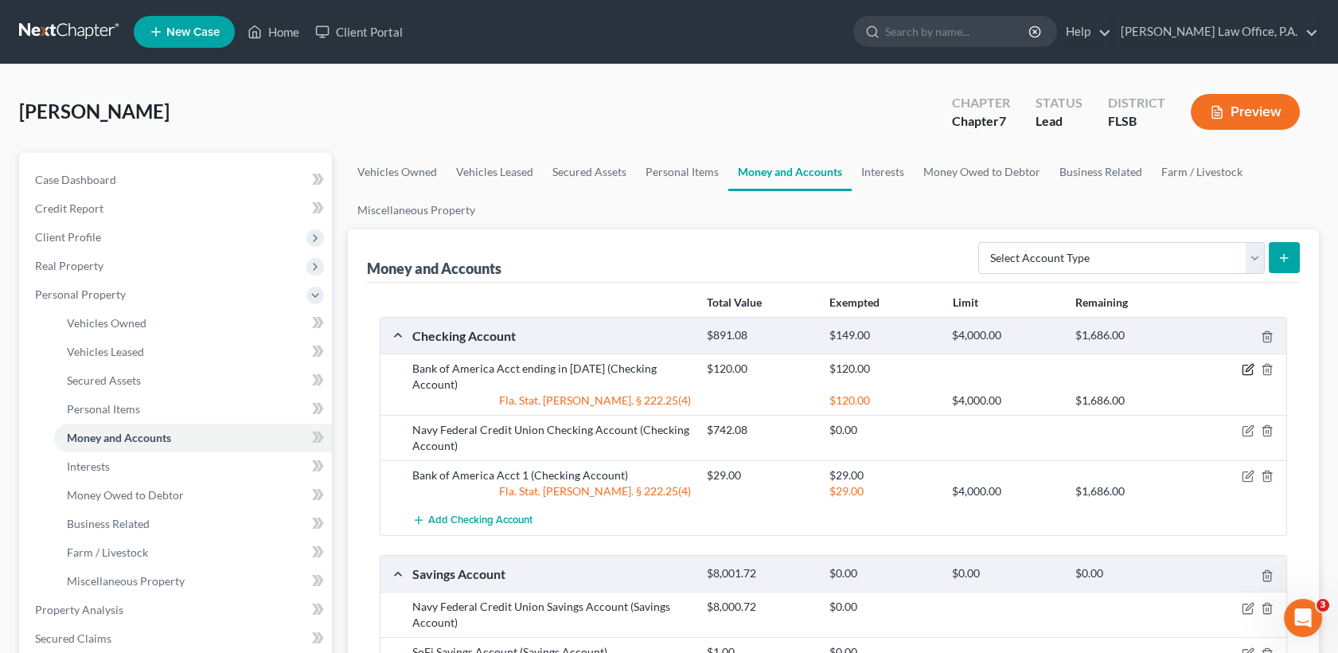
click at [1246, 367] on icon "button" at bounding box center [1248, 369] width 13 height 13
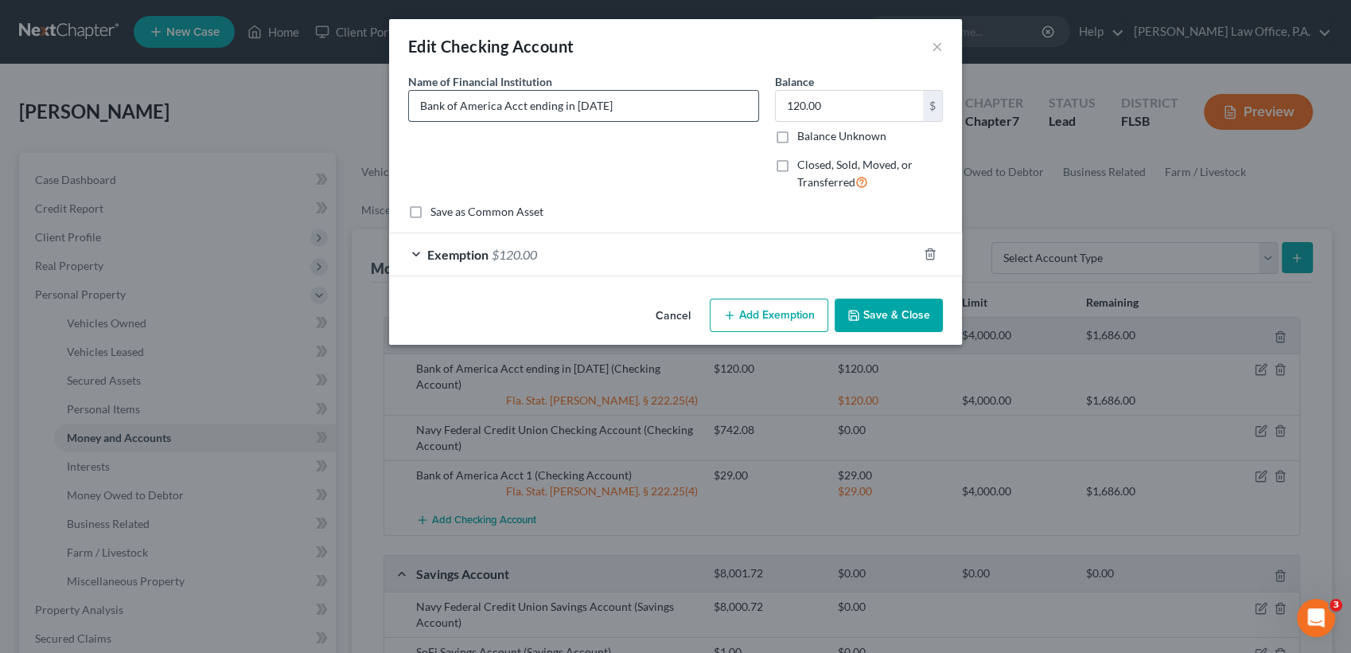
click at [750, 107] on input "Bank of America Acct ending in [DATE]" at bounding box center [583, 106] width 349 height 30
type input "Bank of America Acct 2"
click at [872, 310] on button "Save & Close" at bounding box center [889, 314] width 108 height 33
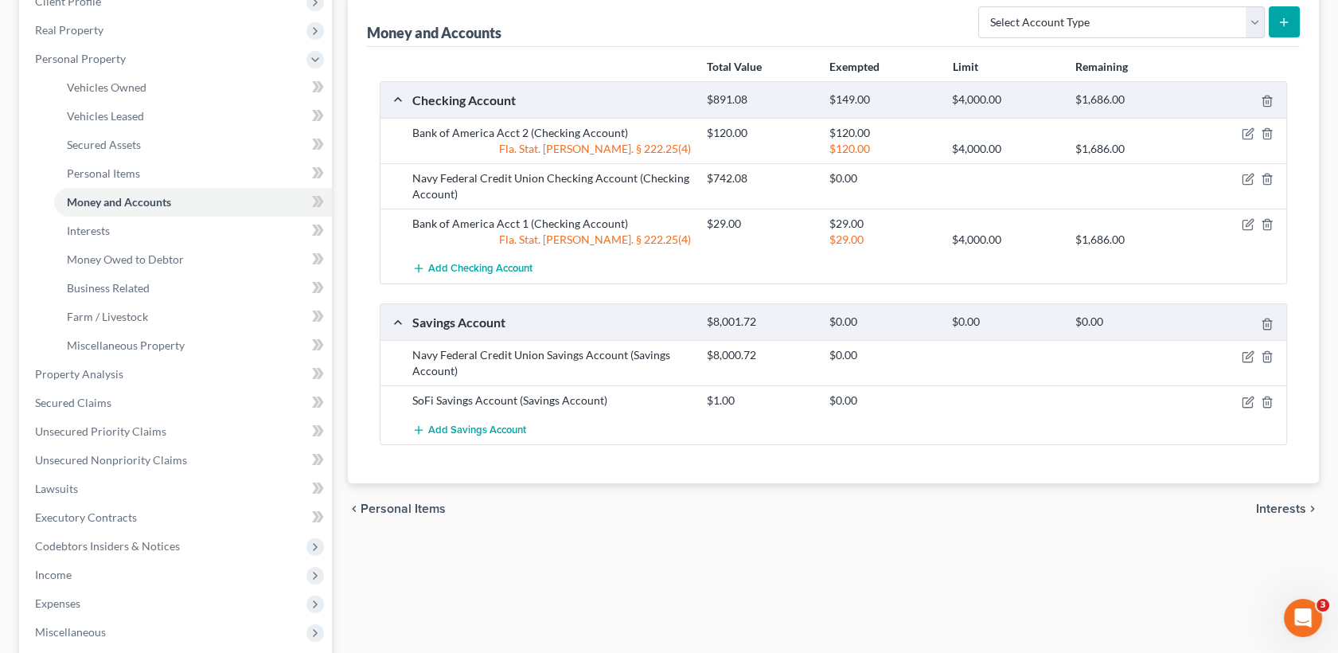
scroll to position [228, 0]
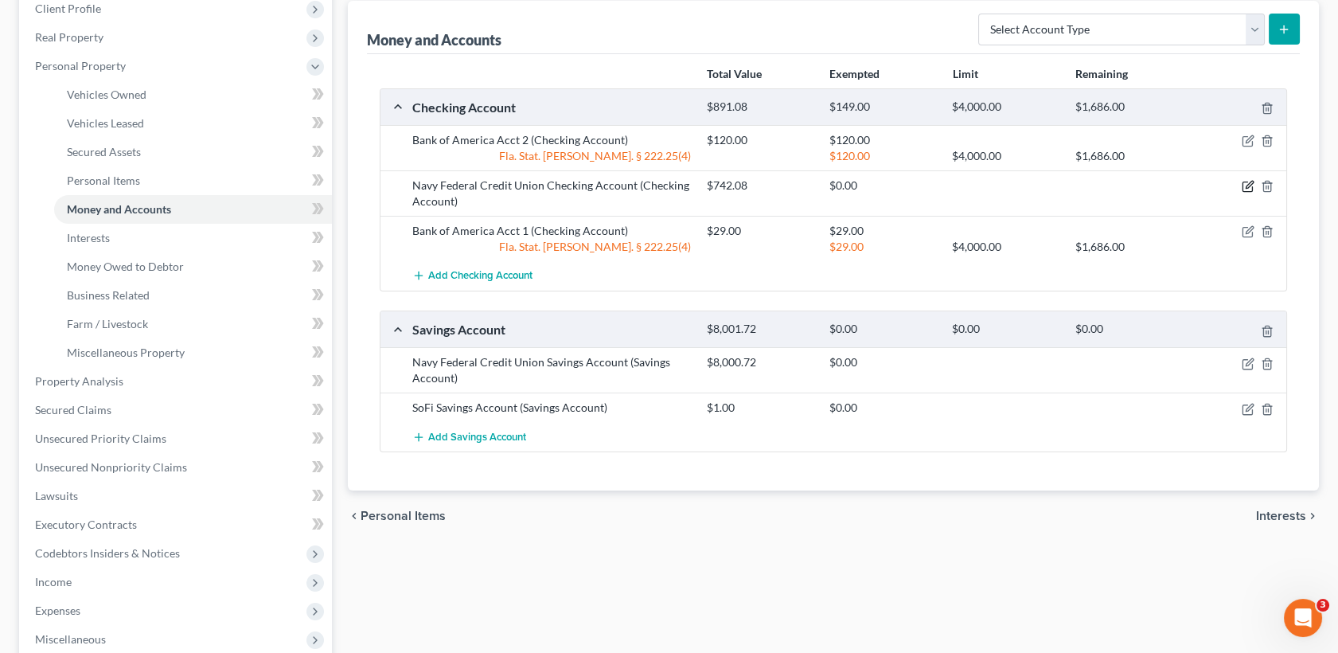
click at [1246, 185] on icon "button" at bounding box center [1249, 184] width 7 height 7
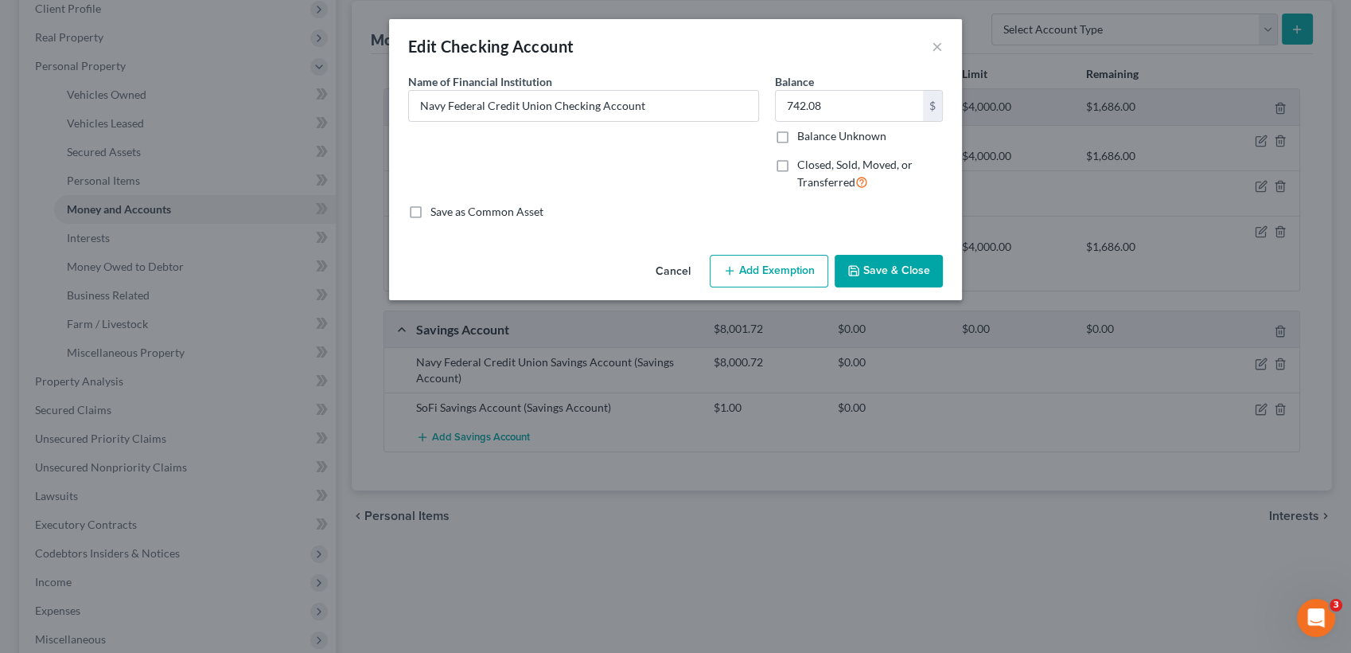
click at [774, 262] on button "Add Exemption" at bounding box center [769, 271] width 119 height 33
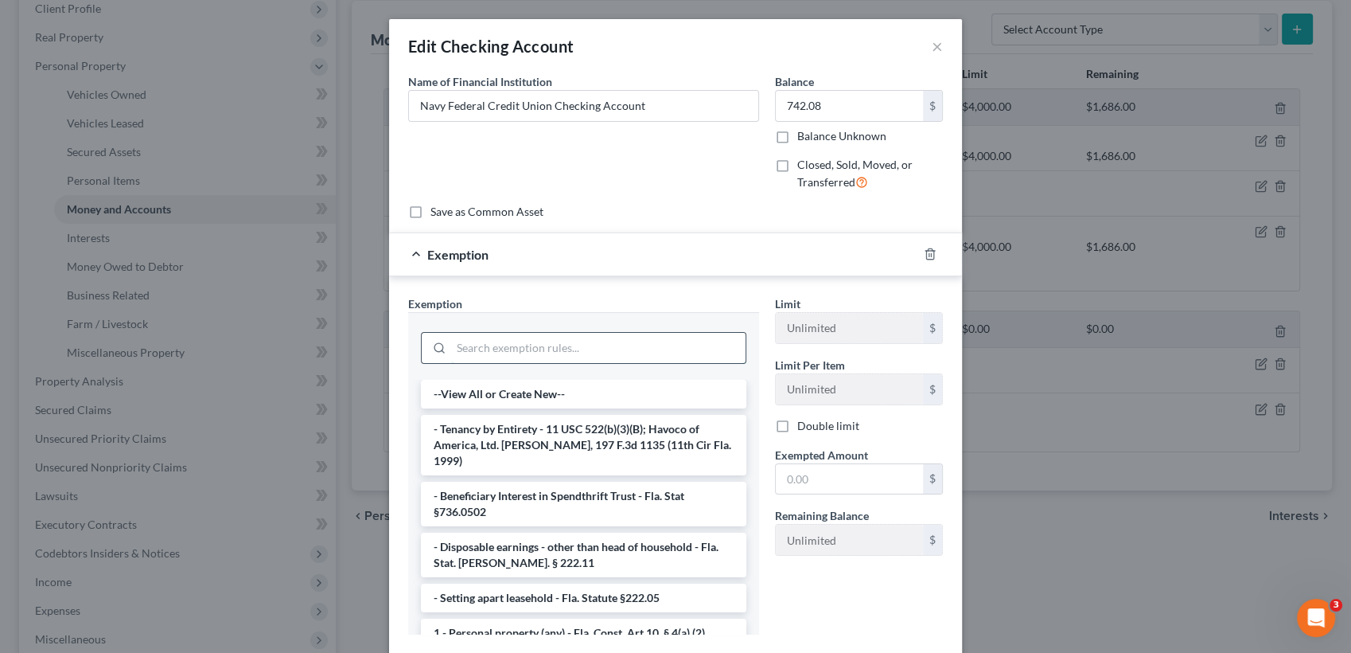
click at [517, 345] on input "search" at bounding box center [598, 348] width 294 height 30
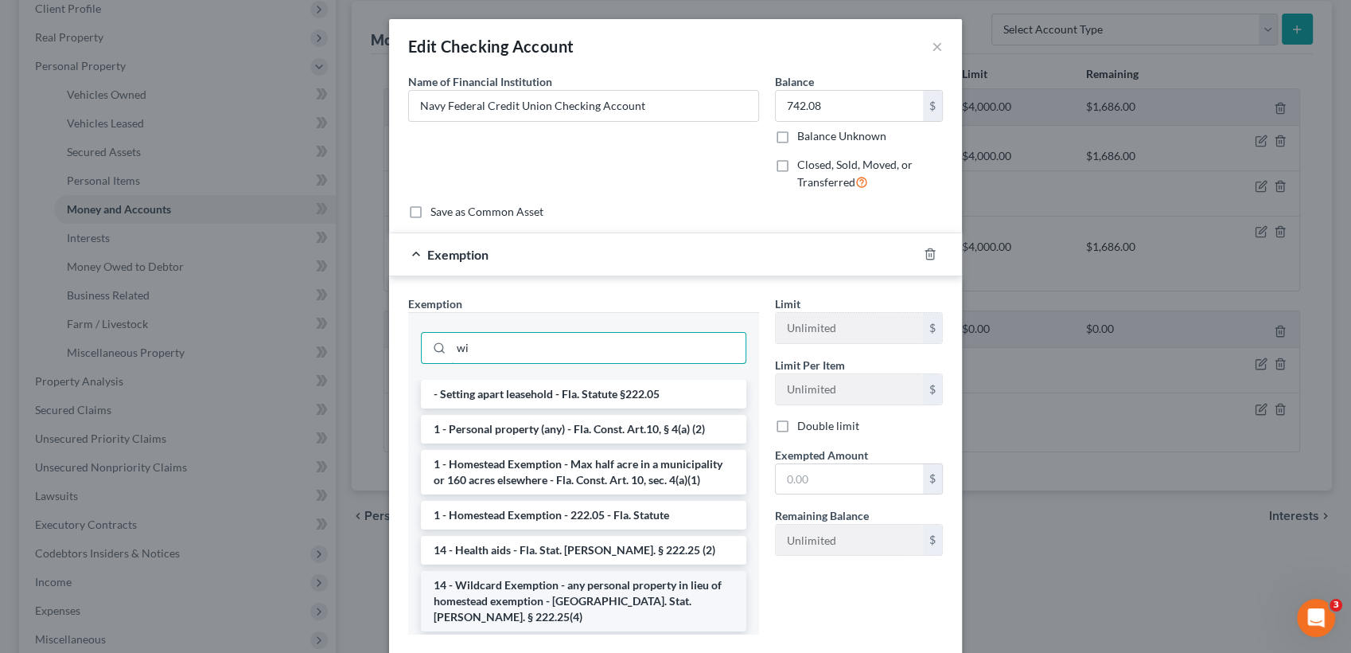
type input "wi"
click at [608, 613] on li "14 - Wildcard Exemption - any personal property in lieu of homestead exemption …" at bounding box center [584, 601] width 326 height 60
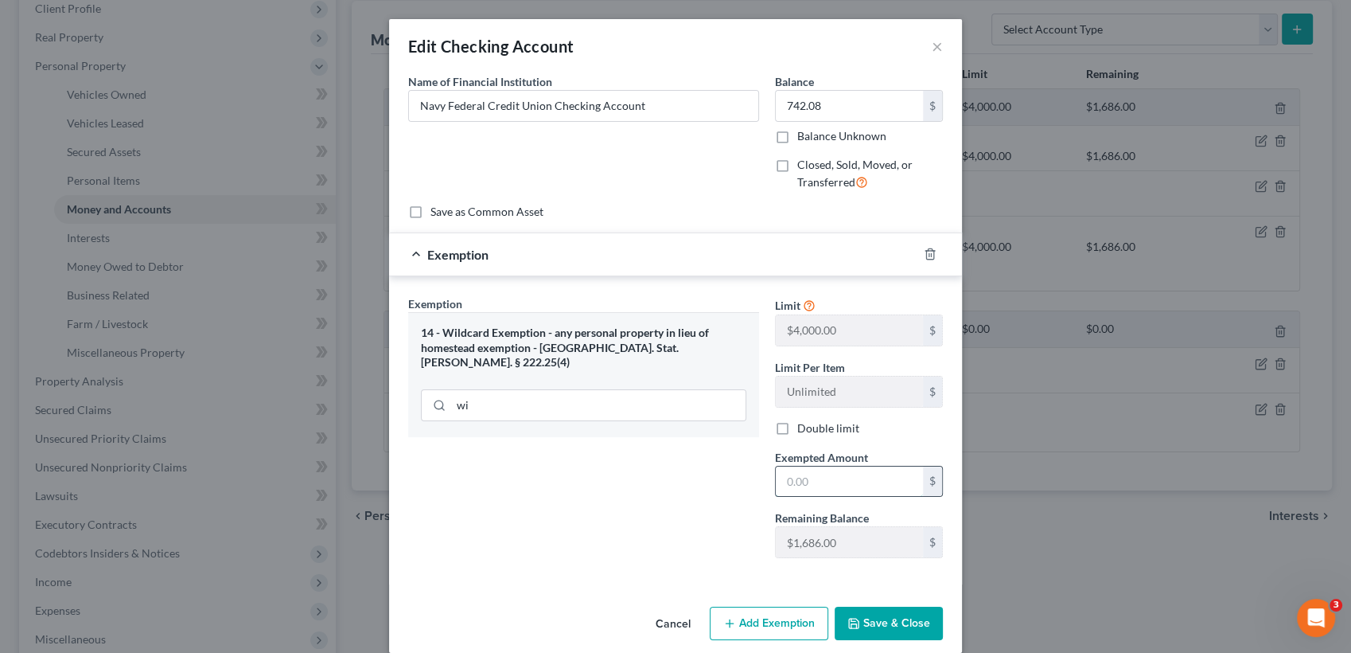
click at [789, 474] on input "text" at bounding box center [849, 481] width 147 height 30
type input "742.08"
click at [908, 623] on button "Save & Close" at bounding box center [889, 622] width 108 height 33
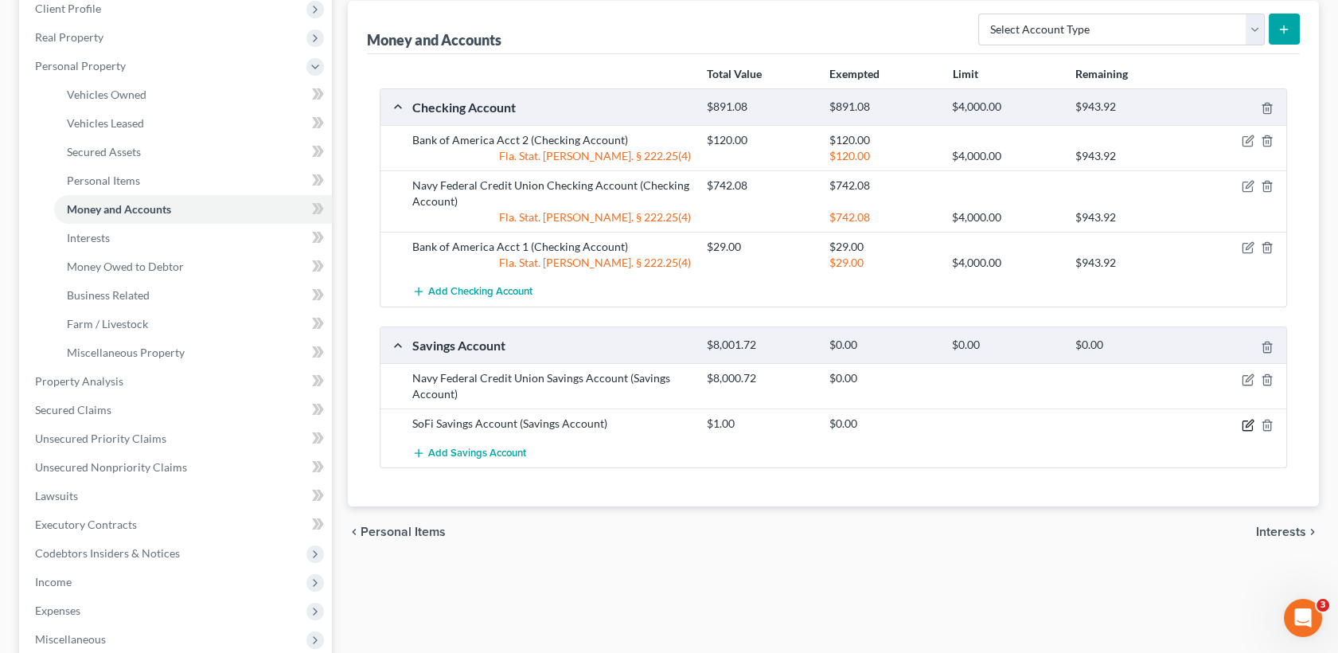
click at [1247, 420] on icon "button" at bounding box center [1248, 425] width 13 height 13
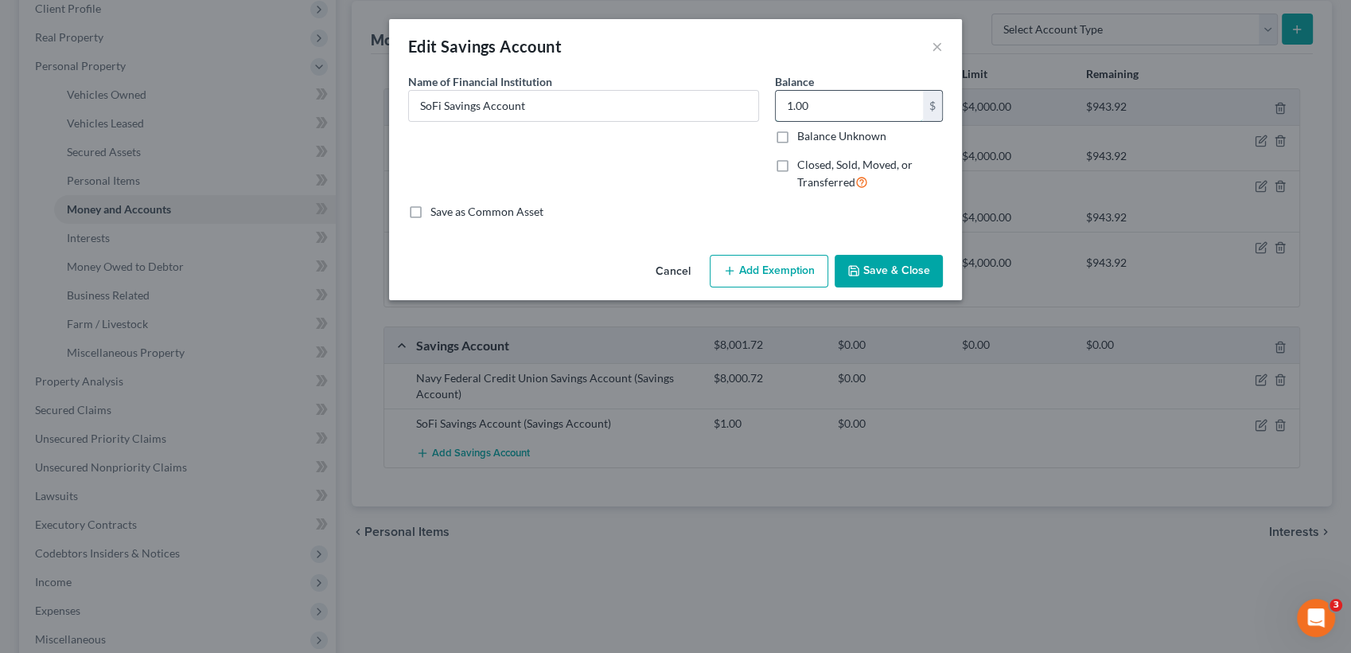
click at [865, 112] on input "1.00" at bounding box center [849, 106] width 147 height 30
type input "0.00"
click at [892, 271] on button "Save & Close" at bounding box center [889, 271] width 108 height 33
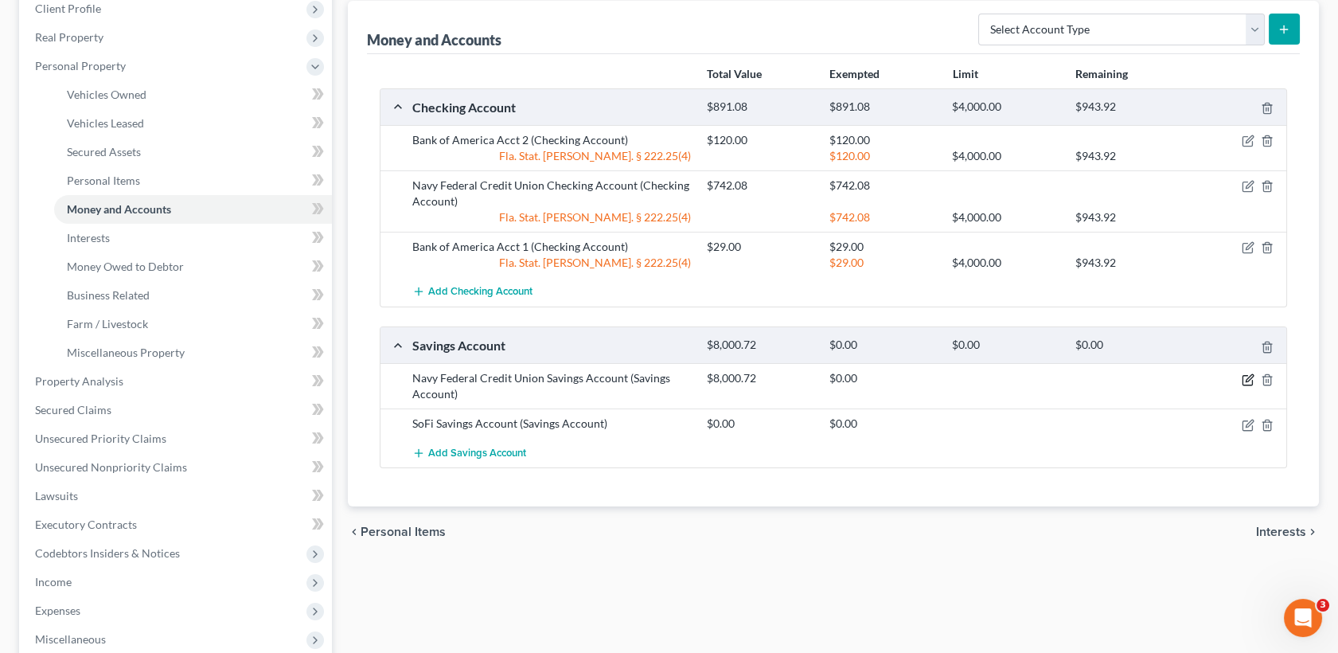
click at [1242, 380] on icon "button" at bounding box center [1247, 380] width 10 height 10
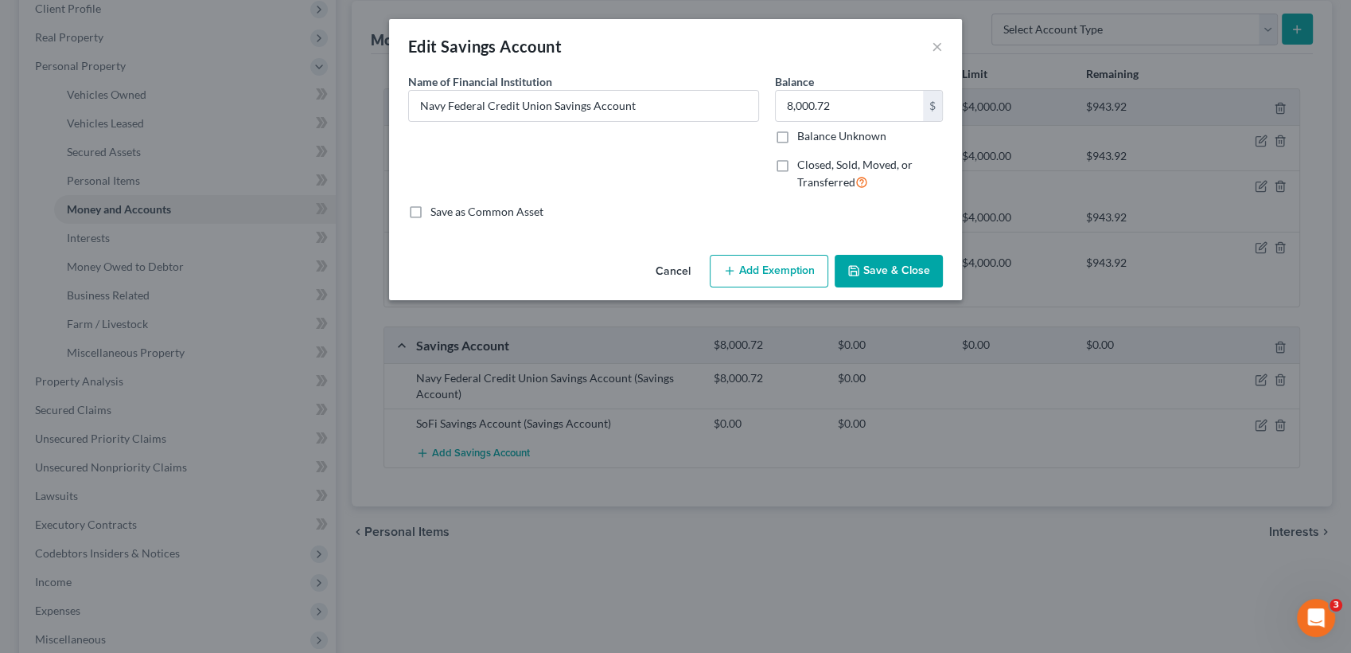
click at [772, 280] on button "Add Exemption" at bounding box center [769, 271] width 119 height 33
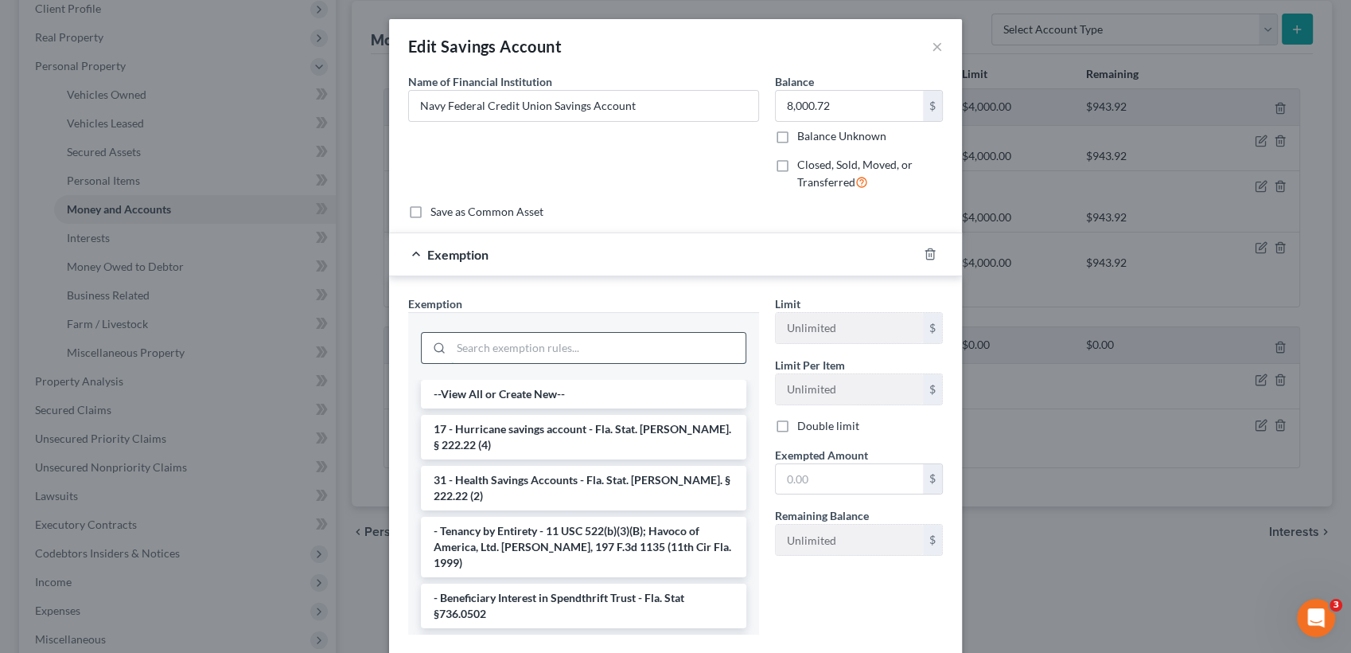
click at [588, 345] on input "search" at bounding box center [598, 348] width 294 height 30
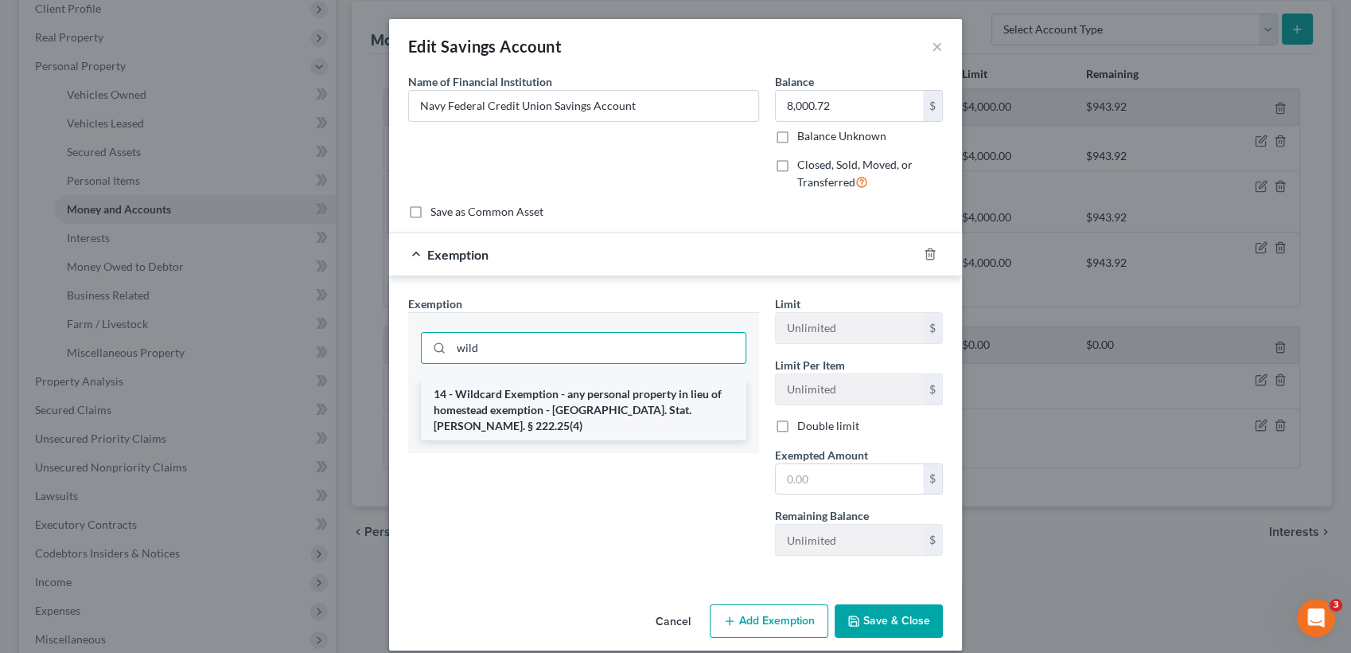
type input "wild"
click at [599, 404] on li "14 - Wildcard Exemption - any personal property in lieu of homestead exemption …" at bounding box center [584, 410] width 326 height 60
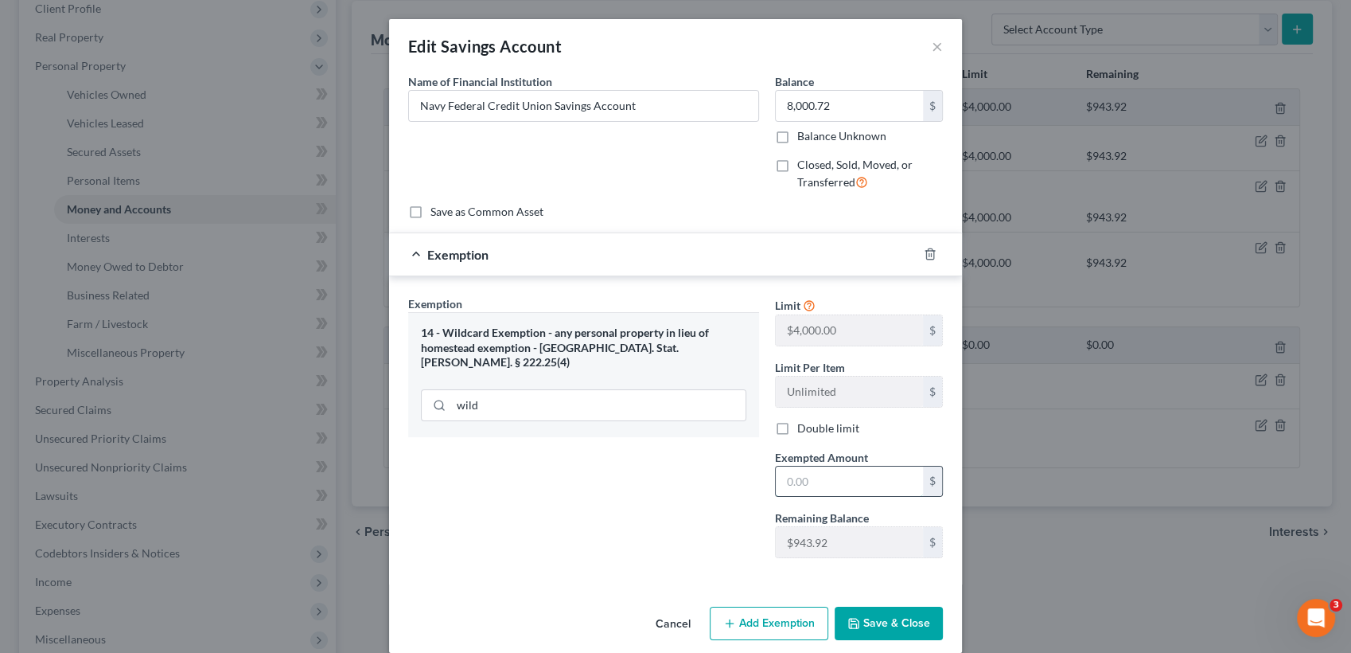
click at [844, 476] on input "text" at bounding box center [849, 481] width 147 height 30
type input "943.92"
click at [919, 629] on button "Save & Close" at bounding box center [889, 622] width 108 height 33
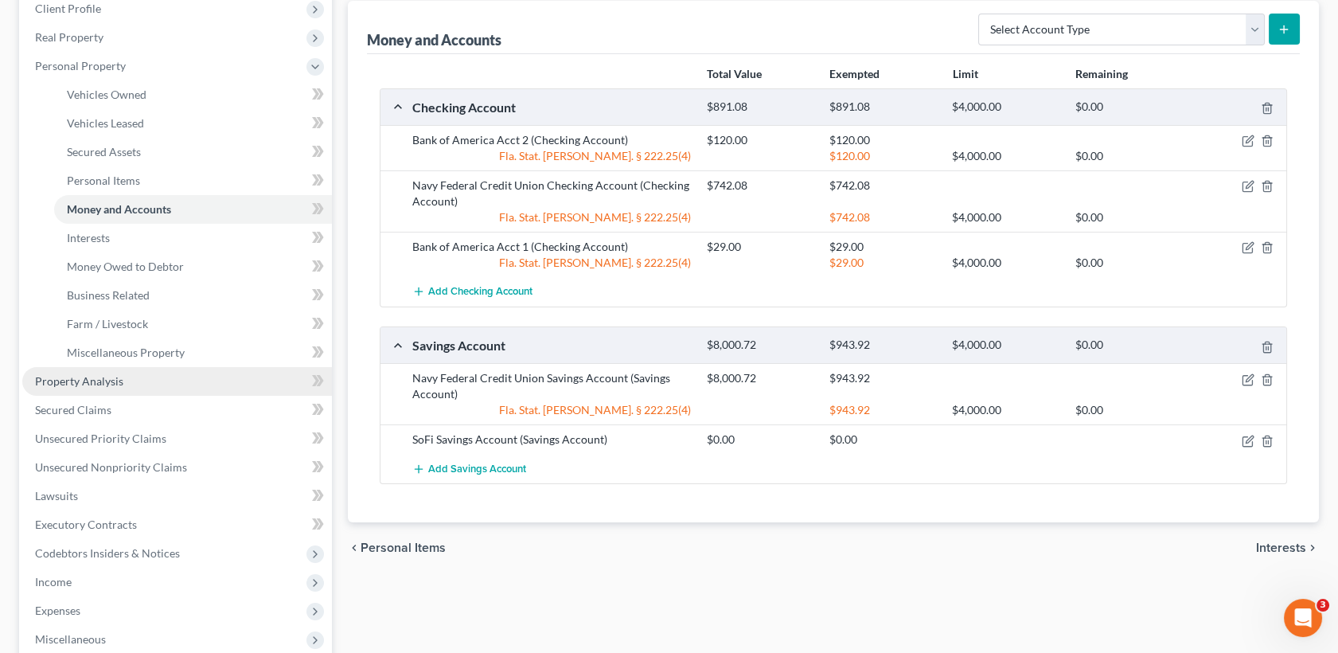
click at [108, 384] on span "Property Analysis" at bounding box center [79, 381] width 88 height 14
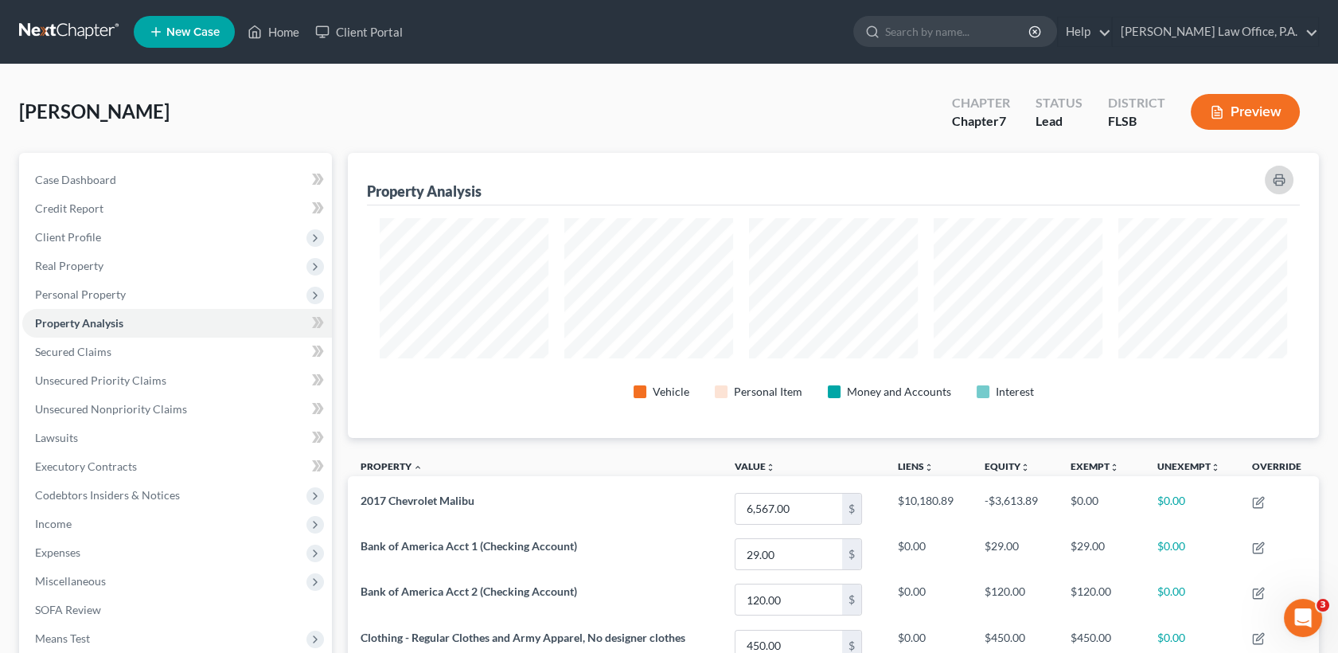
click at [1281, 179] on icon "button" at bounding box center [1279, 180] width 13 height 13
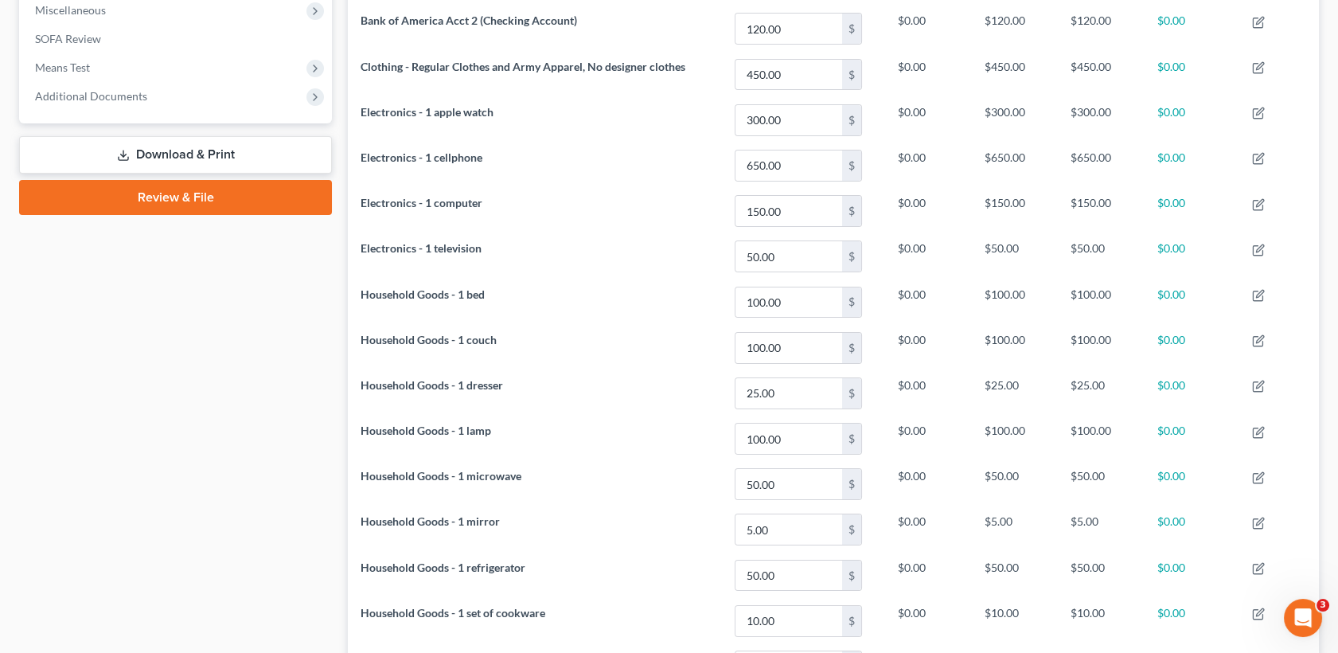
click at [147, 150] on link "Download & Print" at bounding box center [175, 154] width 313 height 37
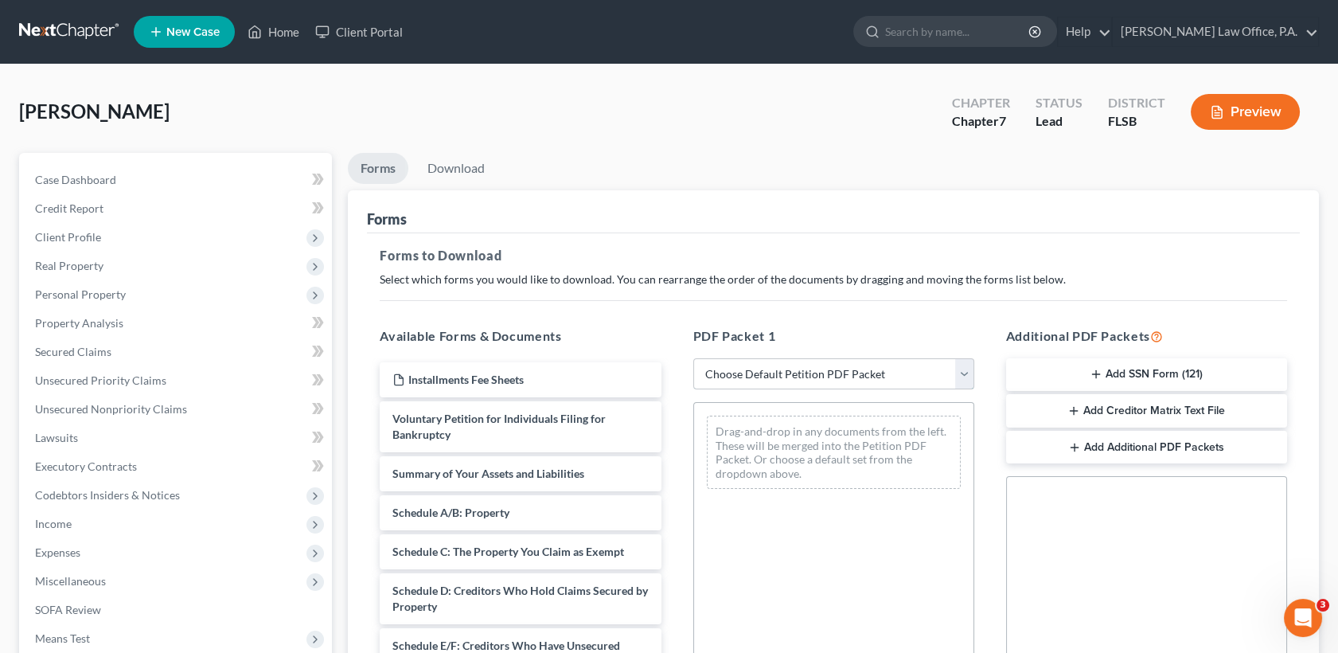
click at [788, 373] on select "Choose Default Petition PDF Packet Complete Bankruptcy Petition (all forms and …" at bounding box center [833, 374] width 281 height 32
select select "0"
click at [693, 358] on select "Choose Default Petition PDF Packet Complete Bankruptcy Petition (all forms and …" at bounding box center [833, 374] width 281 height 32
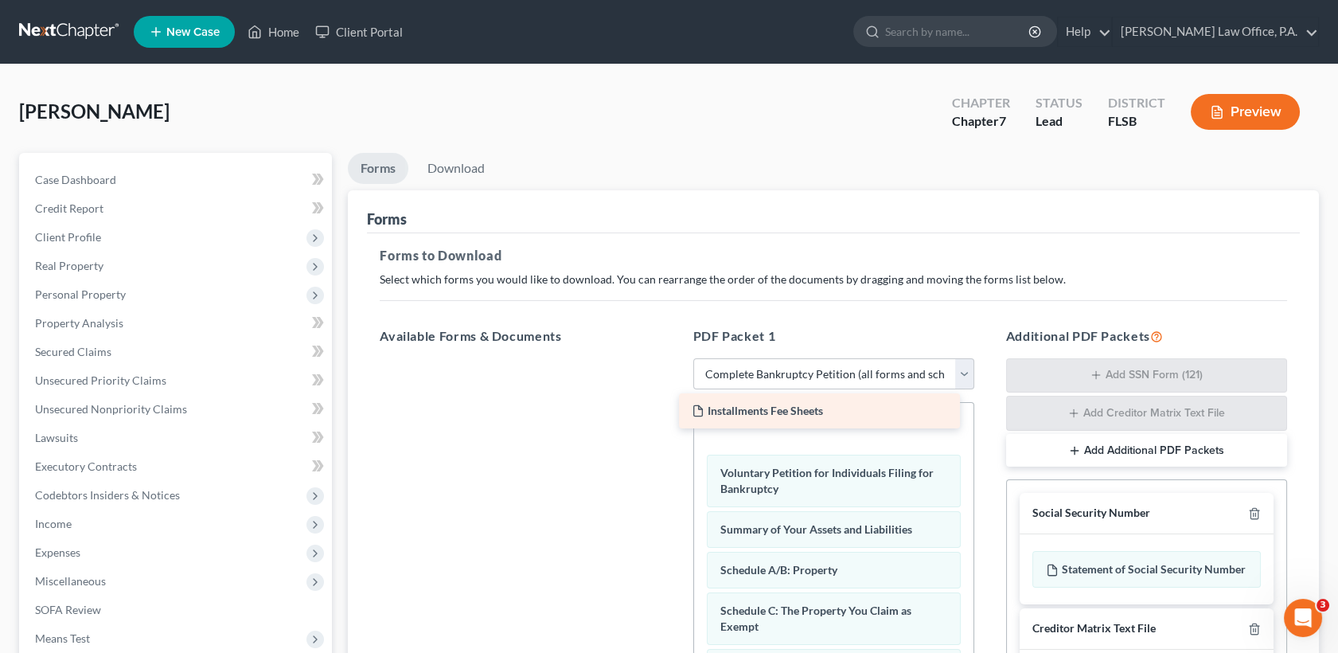
drag, startPoint x: 573, startPoint y: 376, endPoint x: 872, endPoint y: 409, distance: 301.0
click at [673, 358] on div "Installments Fee Sheets Installments Fee Sheets" at bounding box center [520, 358] width 306 height 0
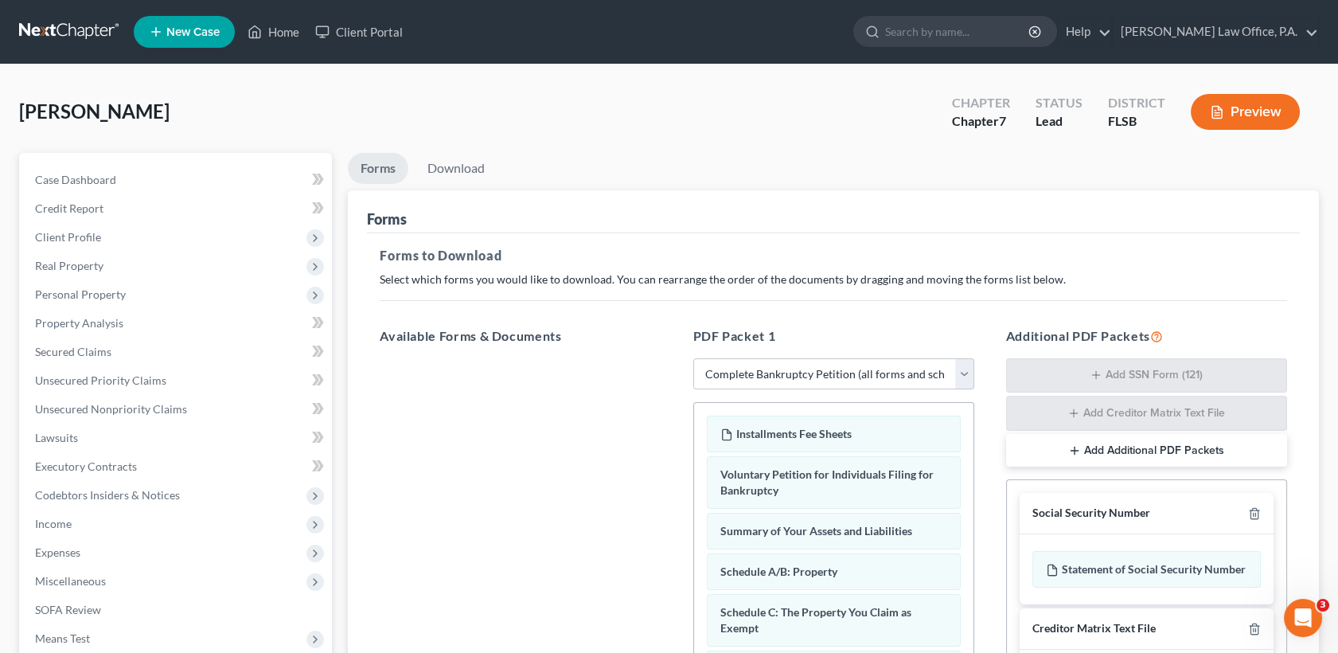
scroll to position [330, 0]
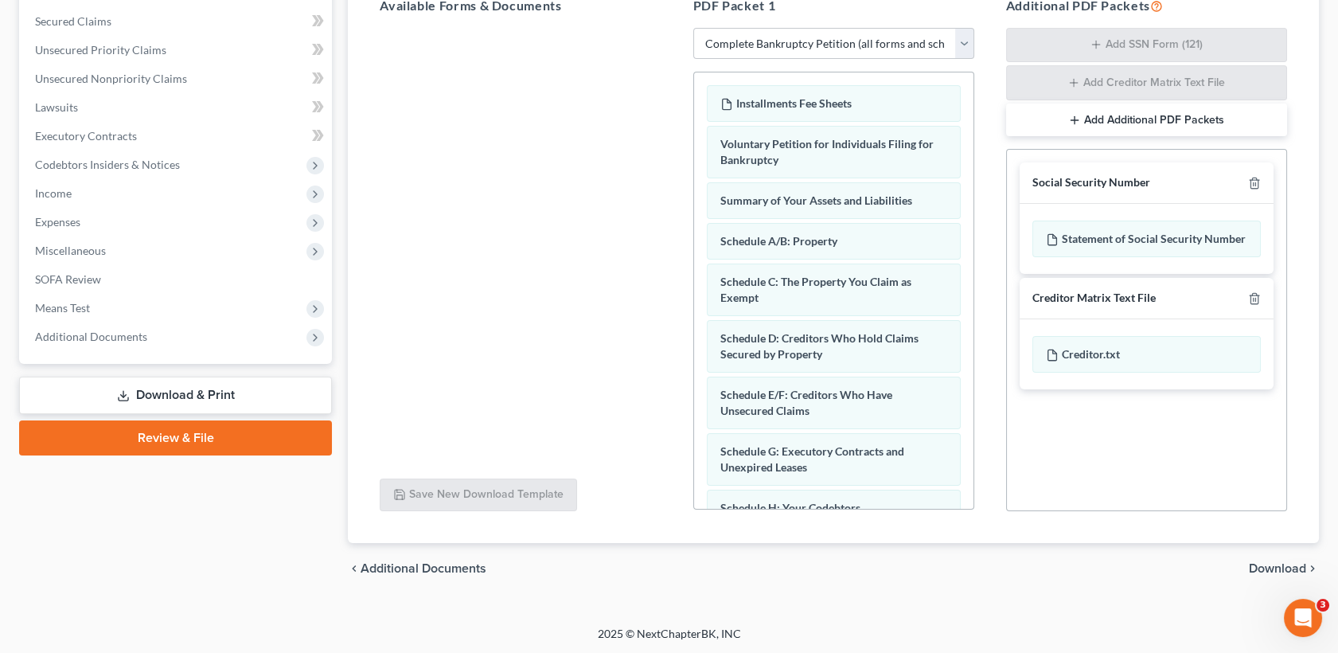
click at [1268, 558] on div "chevron_left Additional Documents Download chevron_right" at bounding box center [833, 568] width 971 height 51
click at [1270, 570] on span "Download" at bounding box center [1277, 568] width 57 height 13
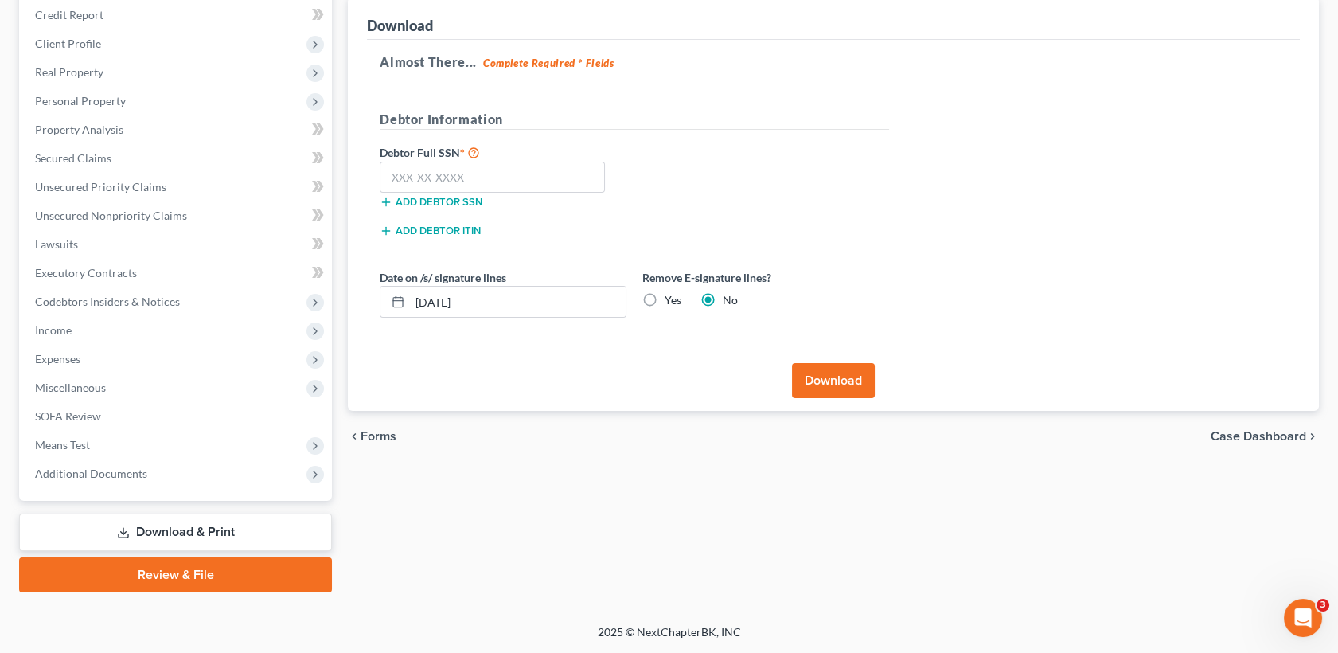
scroll to position [192, 0]
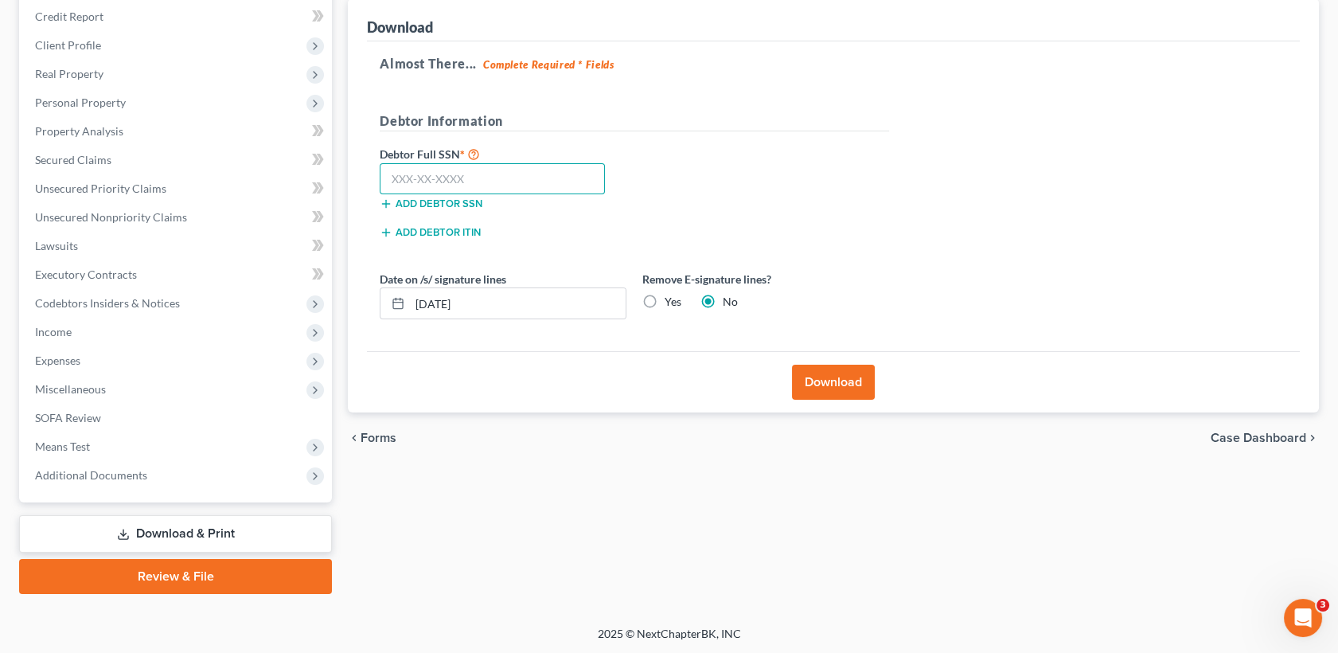
click at [548, 170] on input "text" at bounding box center [492, 179] width 225 height 32
type input "592-63-1959"
click at [512, 296] on input "[DATE]" at bounding box center [518, 303] width 216 height 30
type input "0"
click at [665, 302] on label "Yes" at bounding box center [673, 302] width 17 height 16
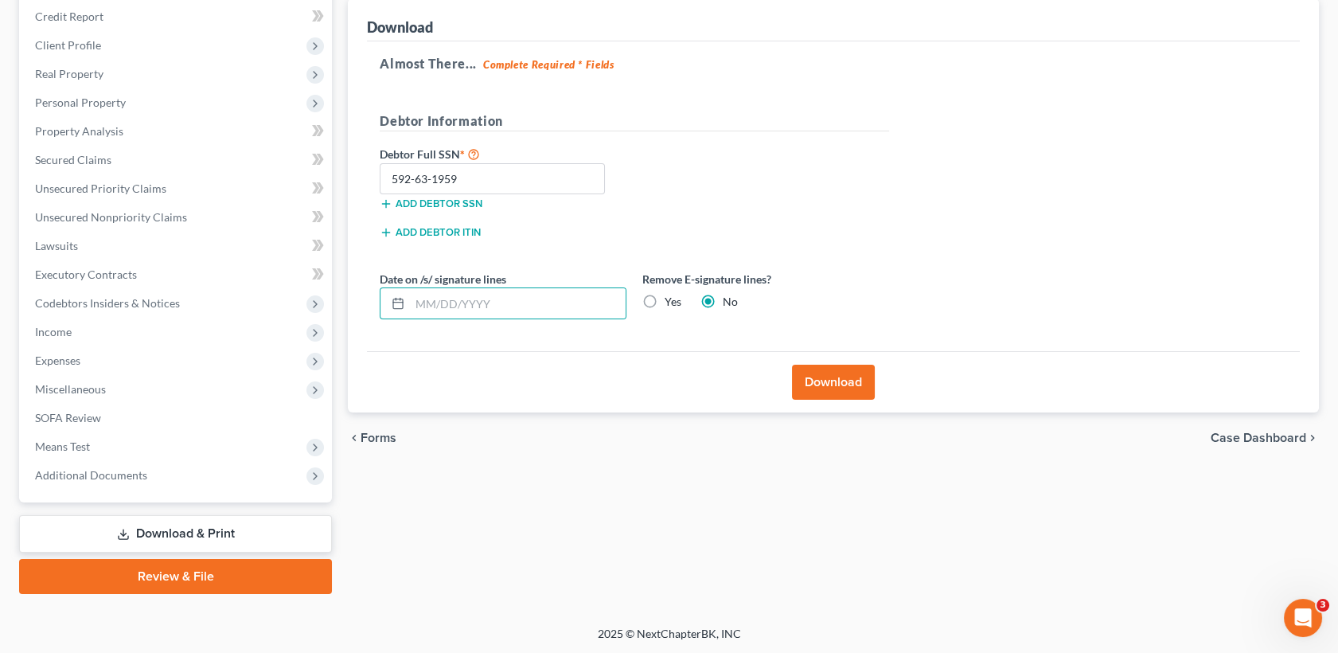
click at [671, 302] on input "Yes" at bounding box center [676, 299] width 10 height 10
radio input "true"
radio input "false"
click at [841, 385] on button "Download" at bounding box center [833, 382] width 83 height 35
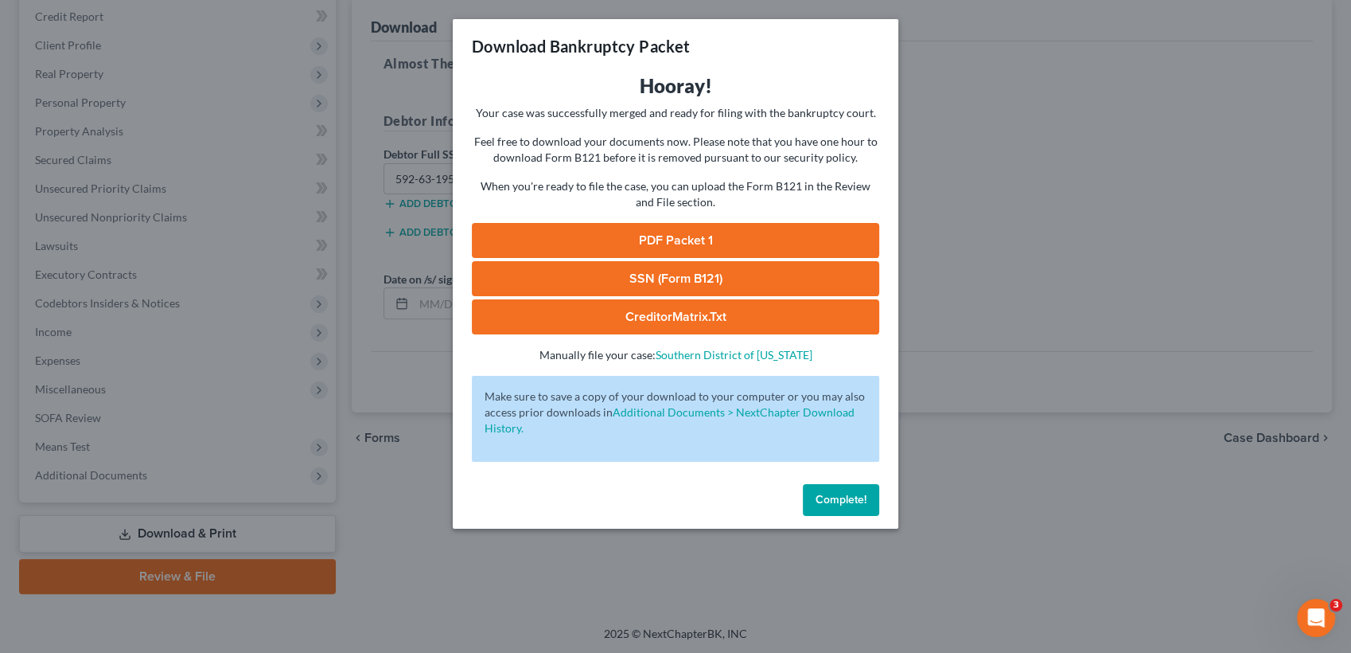
click at [697, 277] on link "SSN (Form B121)" at bounding box center [675, 278] width 407 height 35
click at [675, 243] on link "PDF Packet 1" at bounding box center [675, 240] width 407 height 35
click at [844, 494] on span "Complete!" at bounding box center [841, 500] width 51 height 14
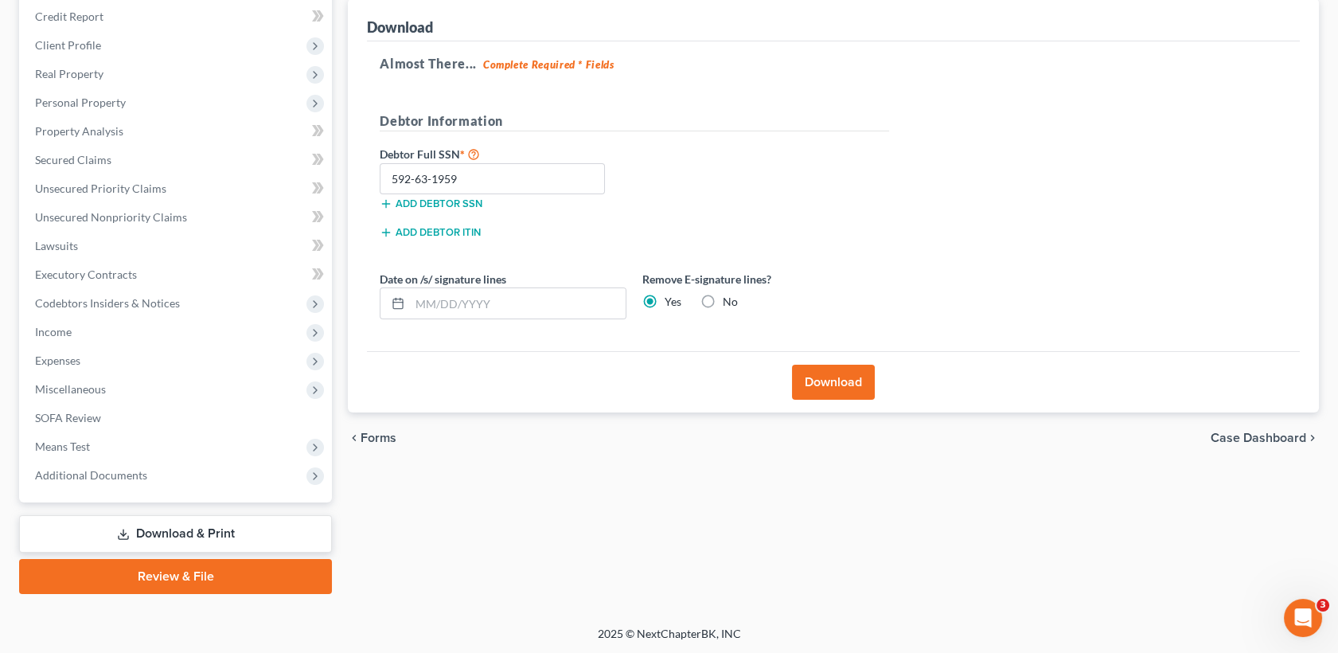
scroll to position [0, 0]
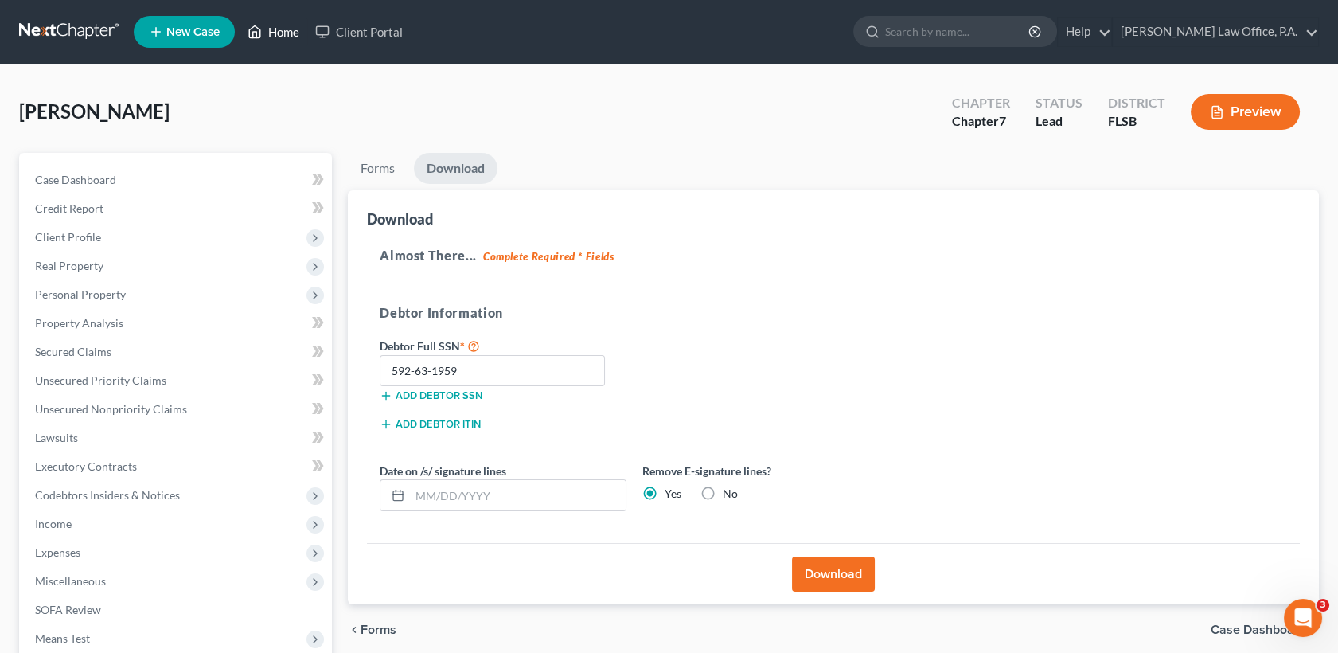
click at [278, 22] on link "Home" at bounding box center [274, 32] width 68 height 29
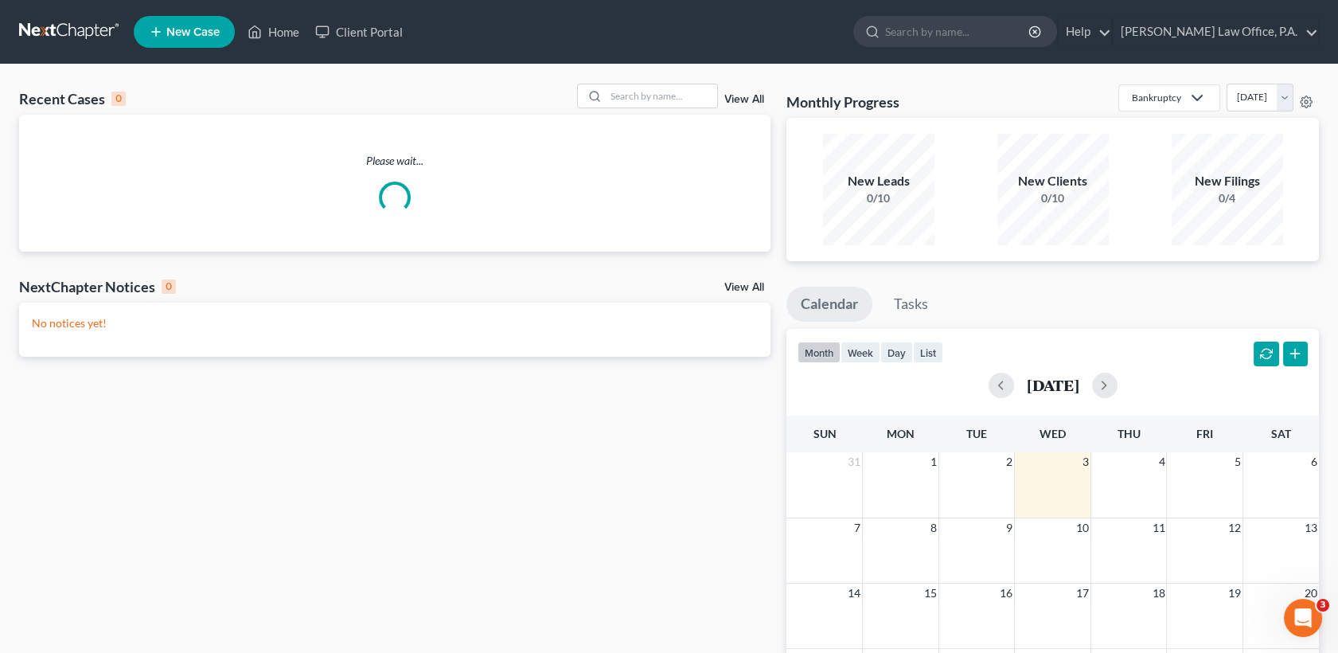
click at [156, 20] on link "New Case" at bounding box center [184, 32] width 101 height 32
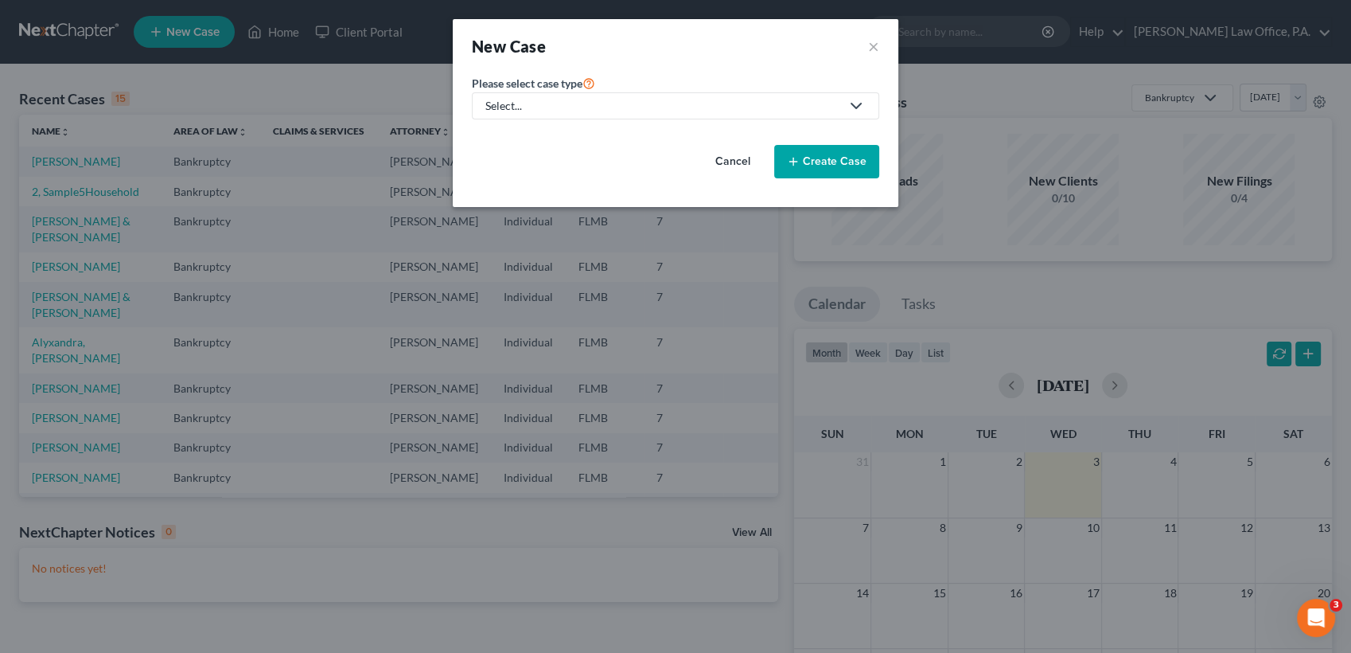
click at [656, 111] on div "Select..." at bounding box center [662, 106] width 355 height 16
click at [522, 141] on div "Bankruptcy" at bounding box center [515, 138] width 57 height 16
select select "15"
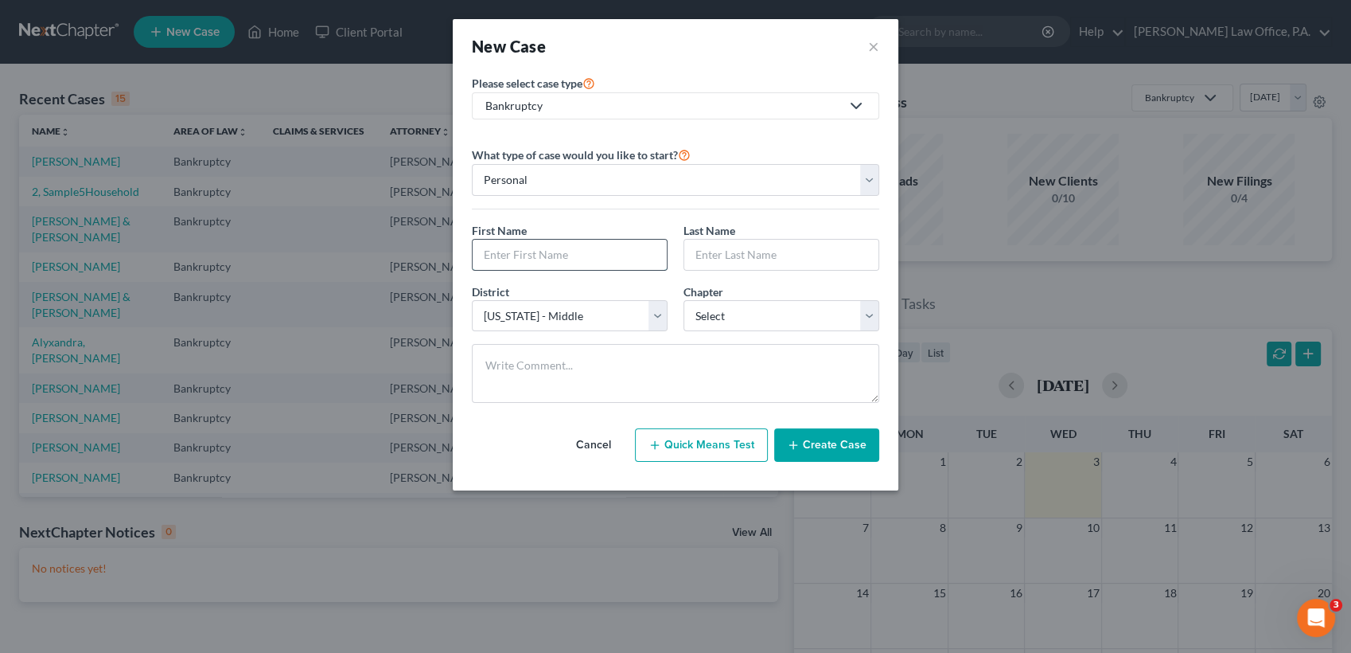
click at [609, 250] on input "text" at bounding box center [570, 255] width 194 height 30
type input "Lauren"
type input "g"
type input "Geornas"
click at [823, 328] on select "Select 7 11 12 13" at bounding box center [782, 316] width 196 height 32
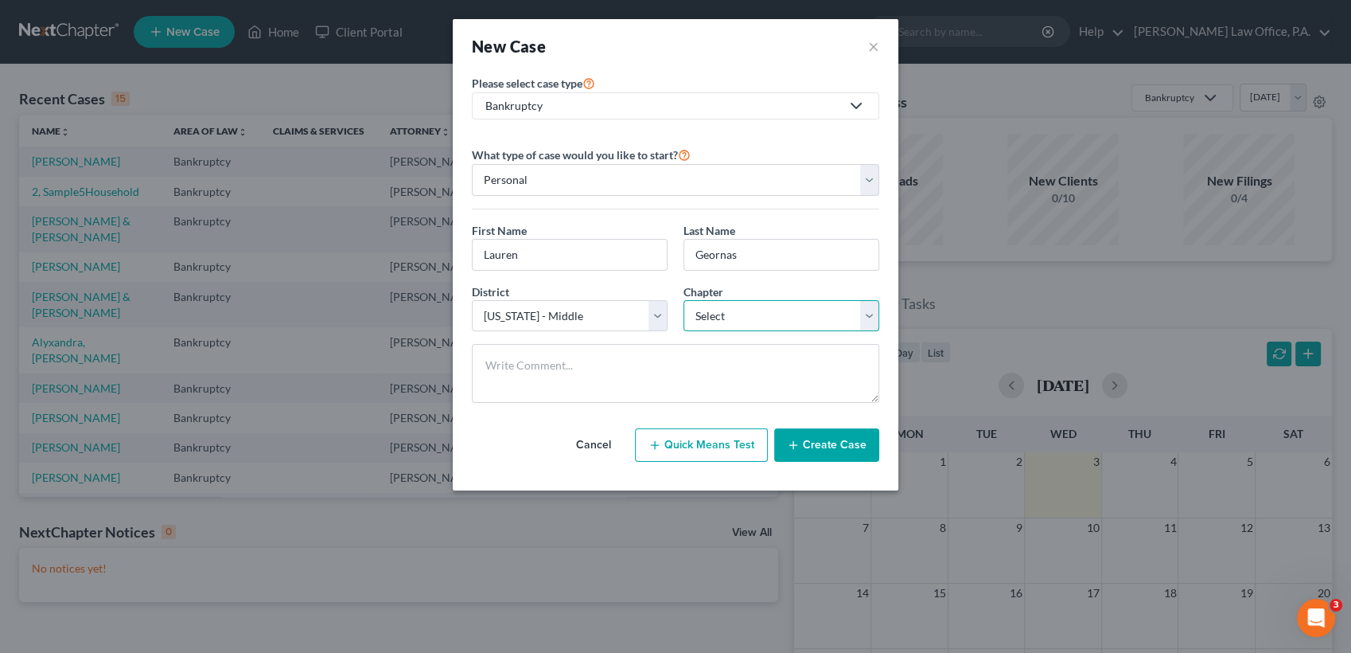
select select "3"
click at [684, 300] on select "Select 7 11 12 13" at bounding box center [782, 316] width 196 height 32
click at [815, 439] on button "Create Case" at bounding box center [826, 444] width 105 height 33
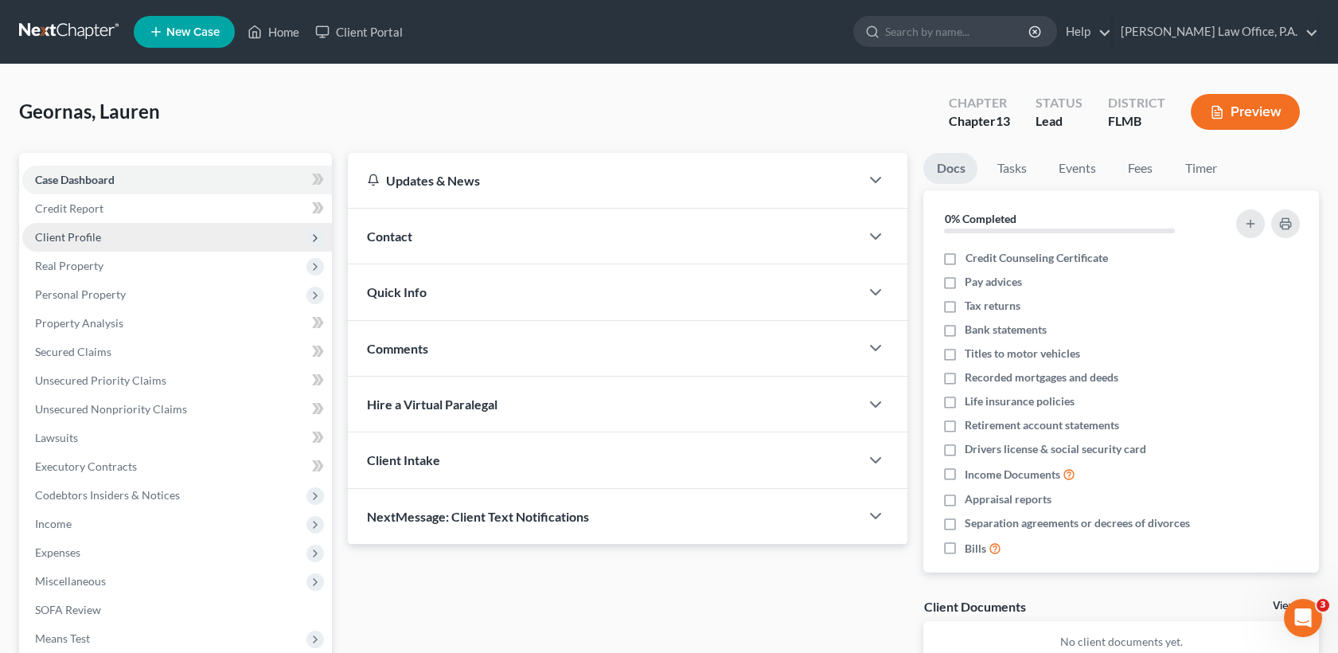
click at [127, 229] on span "Client Profile" at bounding box center [177, 237] width 310 height 29
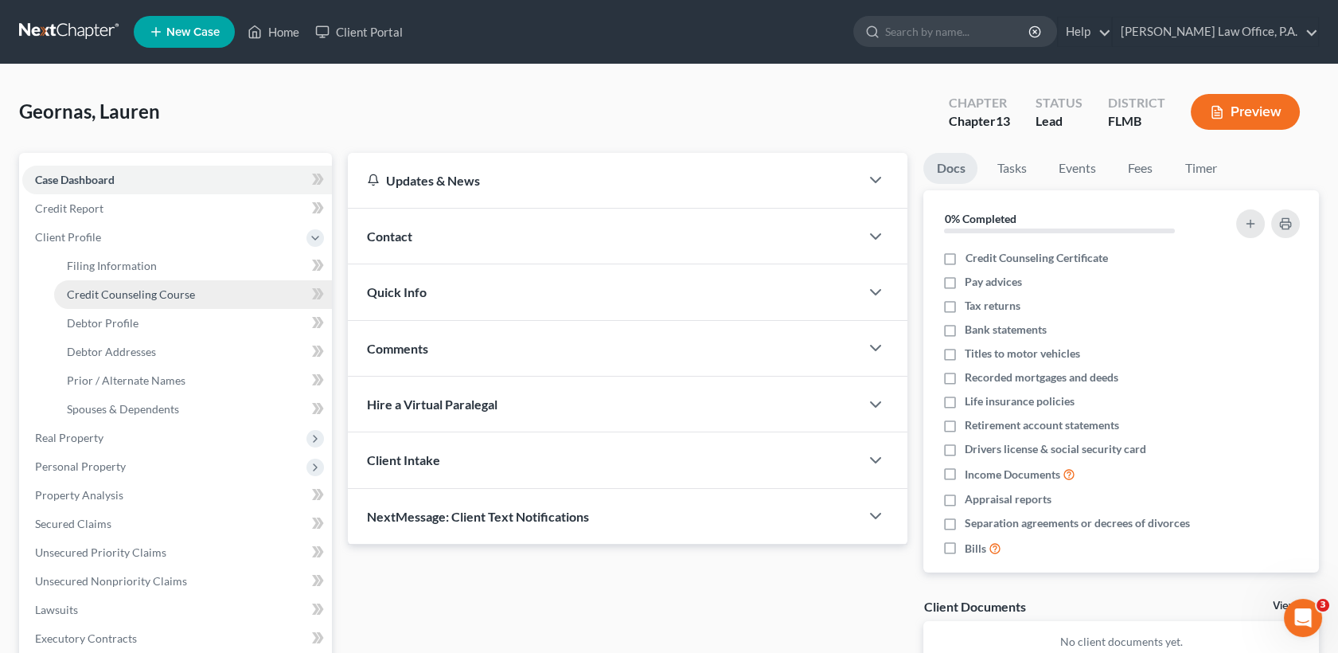
click at [173, 295] on span "Credit Counseling Course" at bounding box center [131, 294] width 128 height 14
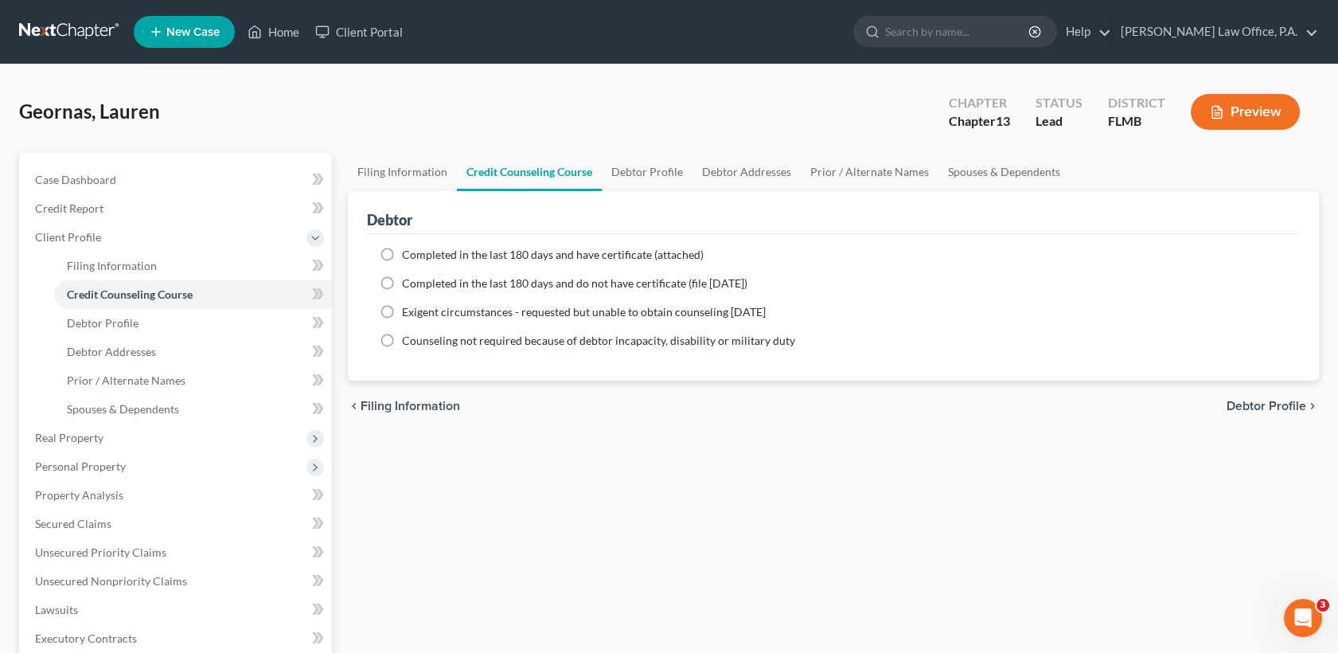
click at [402, 254] on label "Completed in the last 180 days and have certificate (attached)" at bounding box center [553, 255] width 302 height 16
click at [408, 254] on input "Completed in the last 180 days and have certificate (attached)" at bounding box center [413, 252] width 10 height 10
radio input "true"
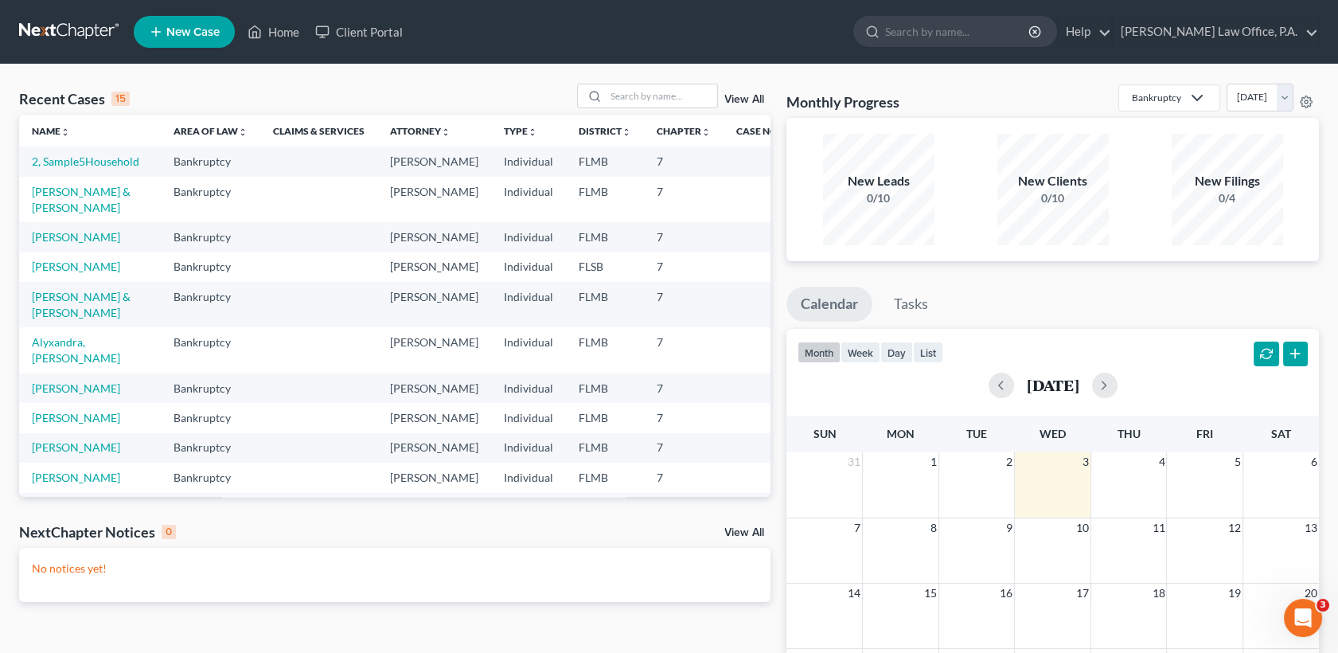
click at [89, 282] on td "[PERSON_NAME]" at bounding box center [90, 266] width 142 height 29
